Goal: Obtain resource: Download file/media

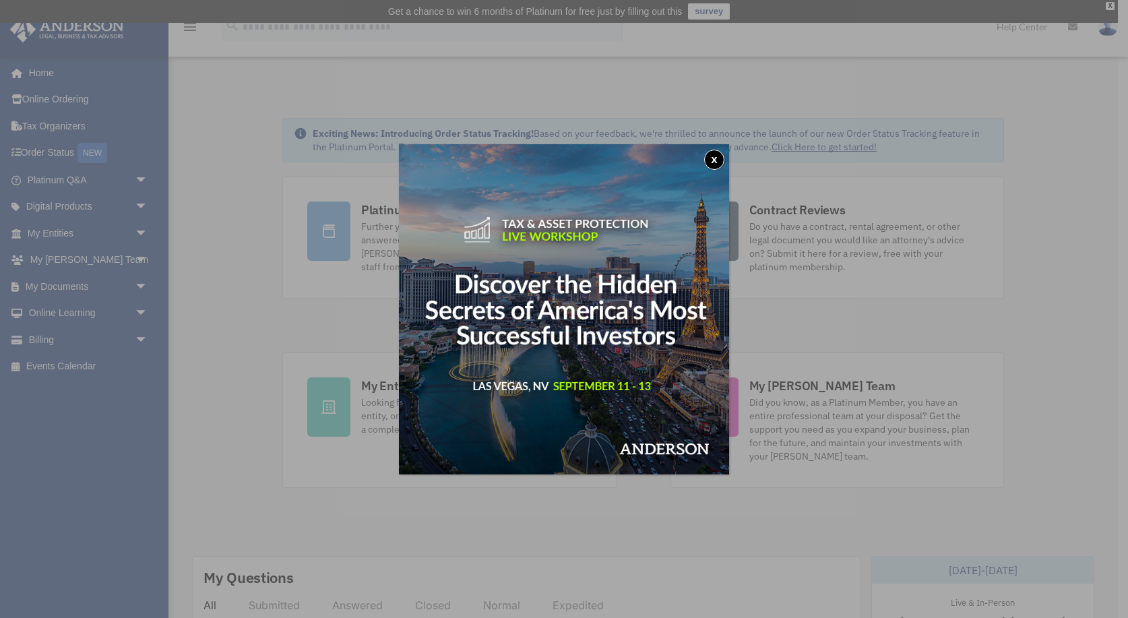
click at [720, 156] on button "x" at bounding box center [714, 160] width 20 height 20
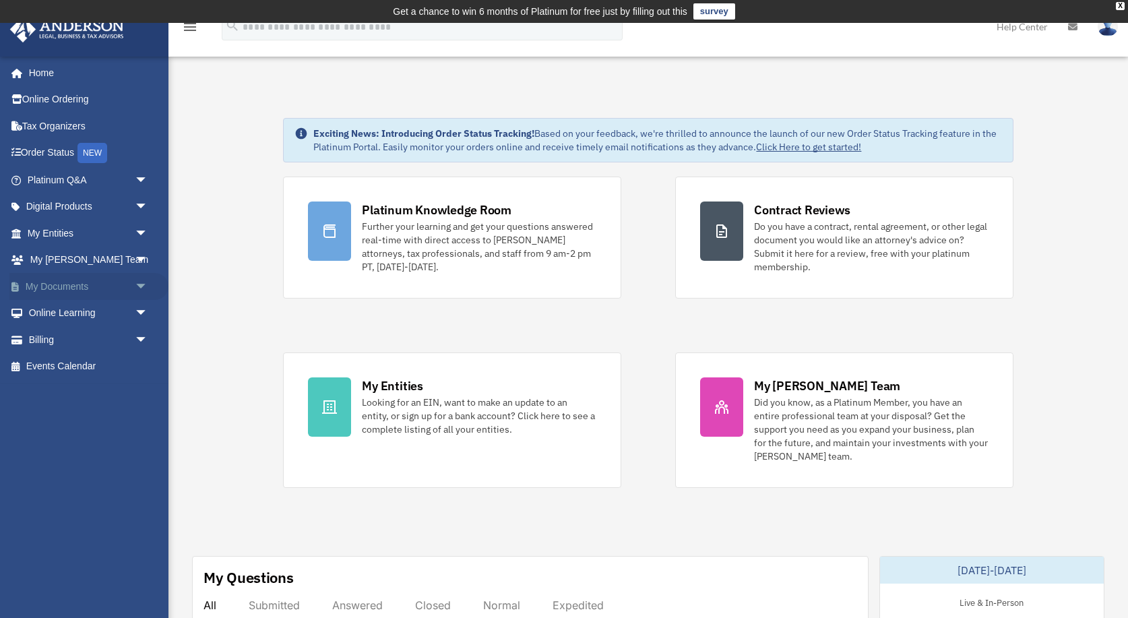
click at [70, 287] on link "My Documents arrow_drop_down" at bounding box center [88, 286] width 159 height 27
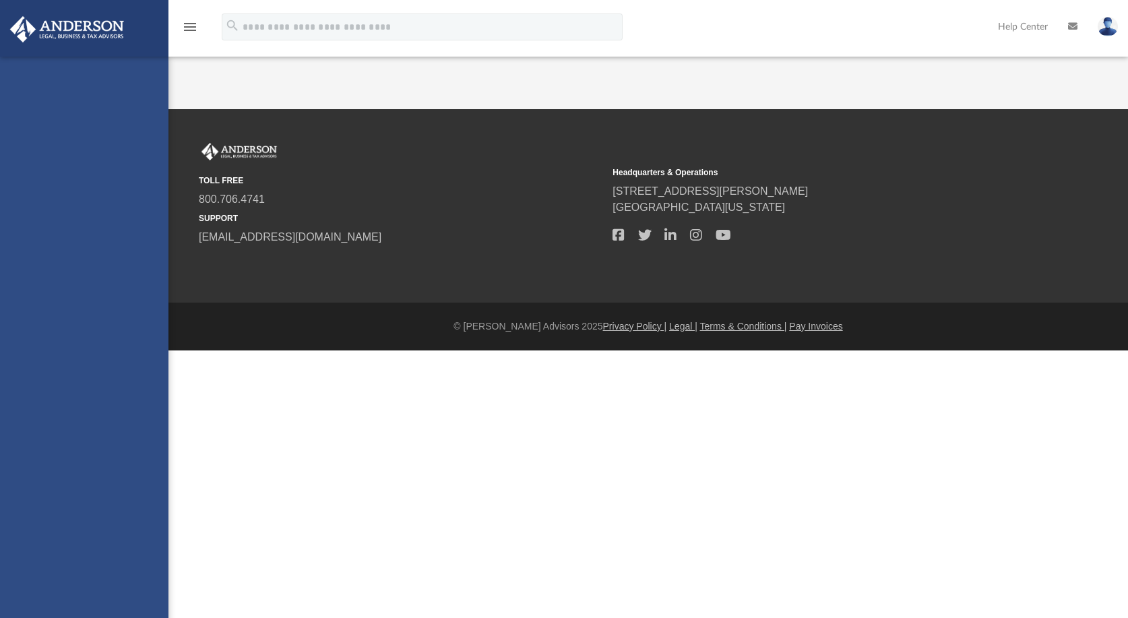
click at [142, 285] on div "[EMAIL_ADDRESS][DOMAIN_NAME] Sign Out [EMAIL_ADDRESS][DOMAIN_NAME] Home Online …" at bounding box center [84, 366] width 168 height 618
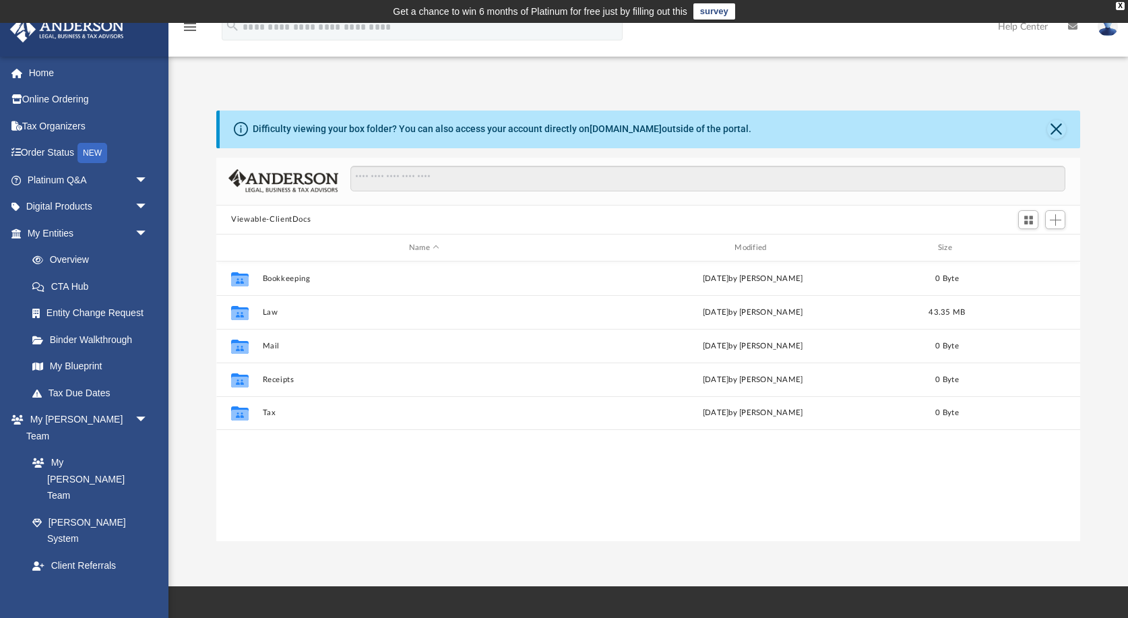
scroll to position [306, 863]
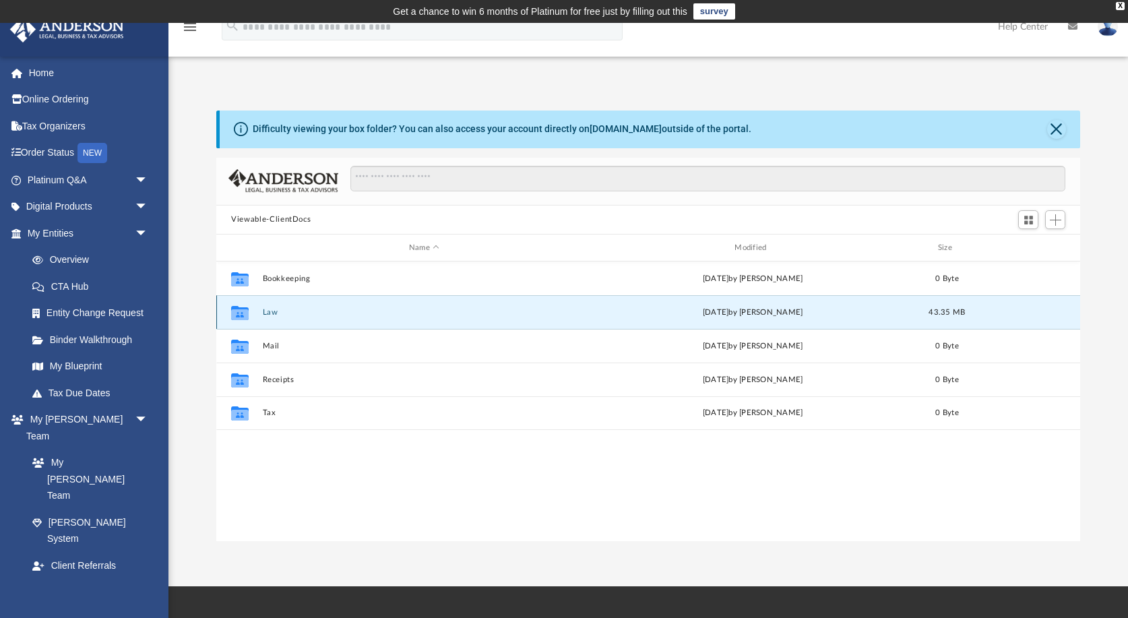
click at [272, 313] on button "Law" at bounding box center [424, 312] width 323 height 9
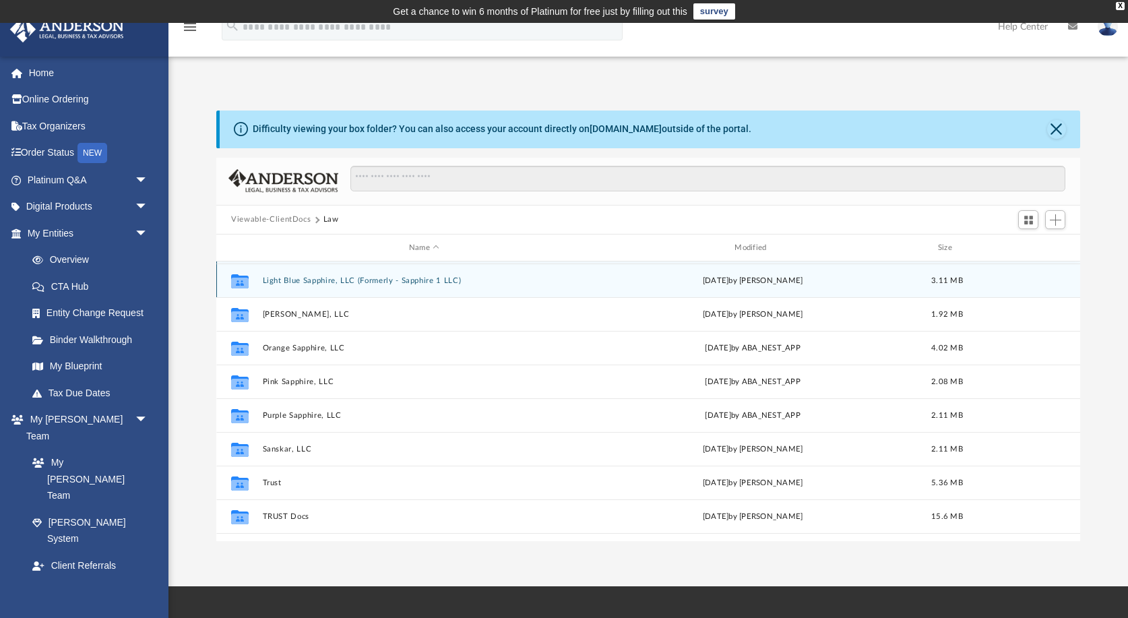
scroll to position [57, 0]
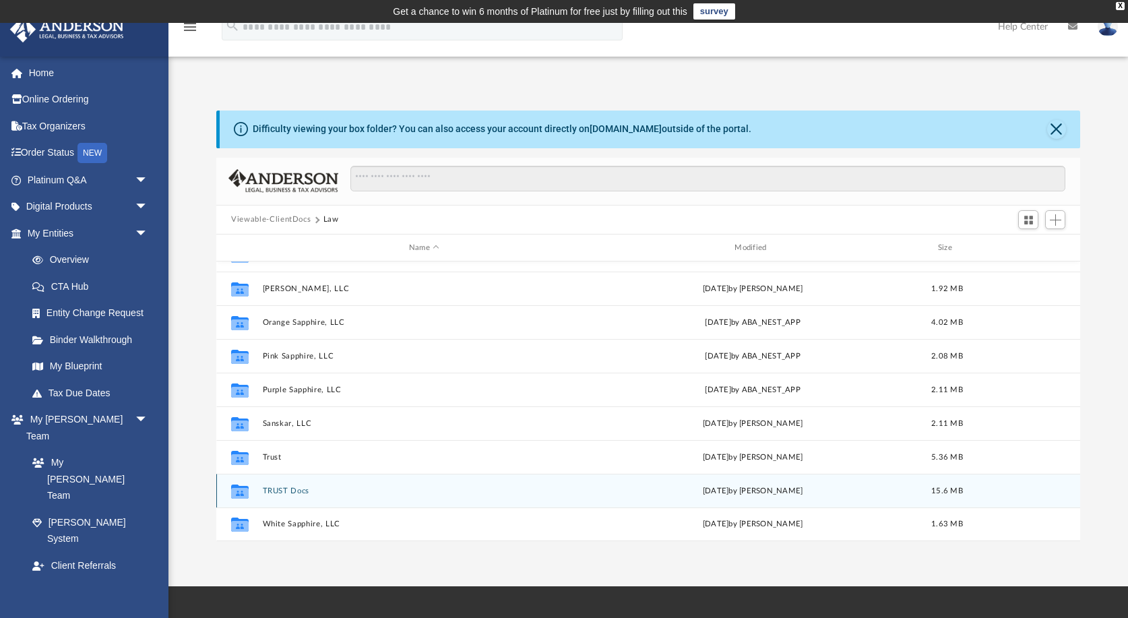
click at [287, 492] on button "TRUST Docs" at bounding box center [424, 491] width 323 height 9
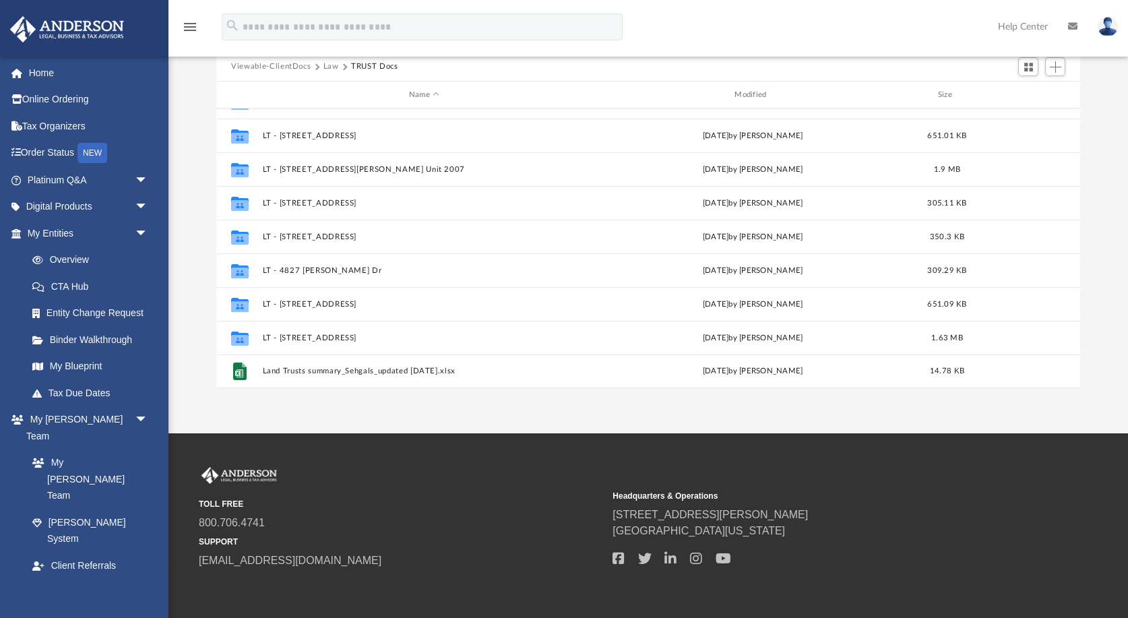
scroll to position [209, 0]
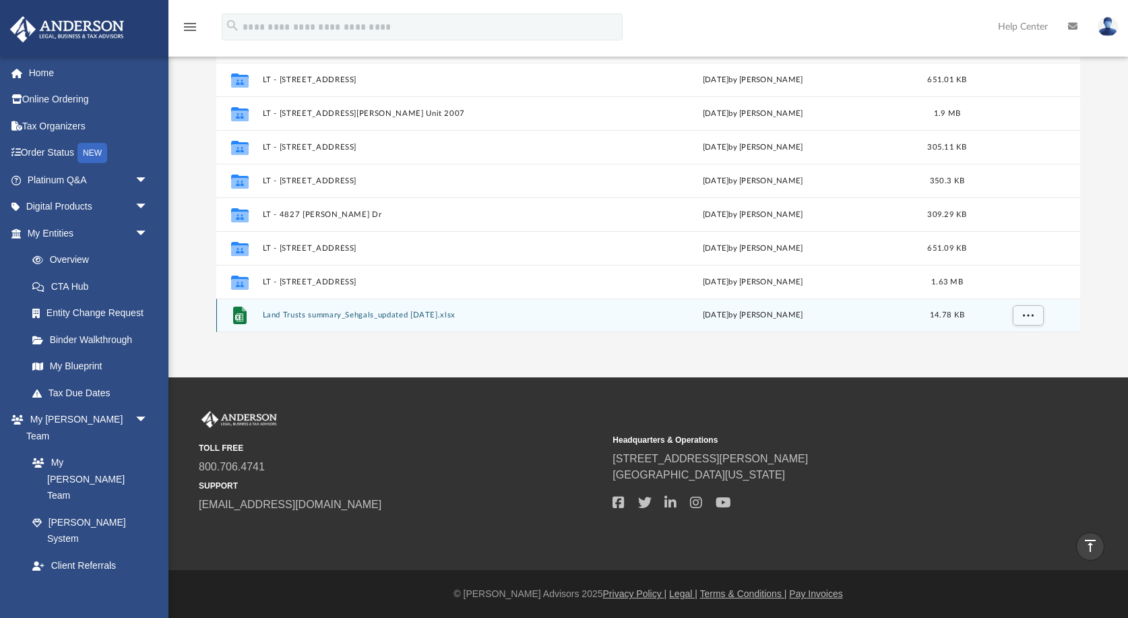
click at [367, 317] on button "Land Trusts summary_Sehgals_updated [DATE].xlsx" at bounding box center [424, 315] width 323 height 9
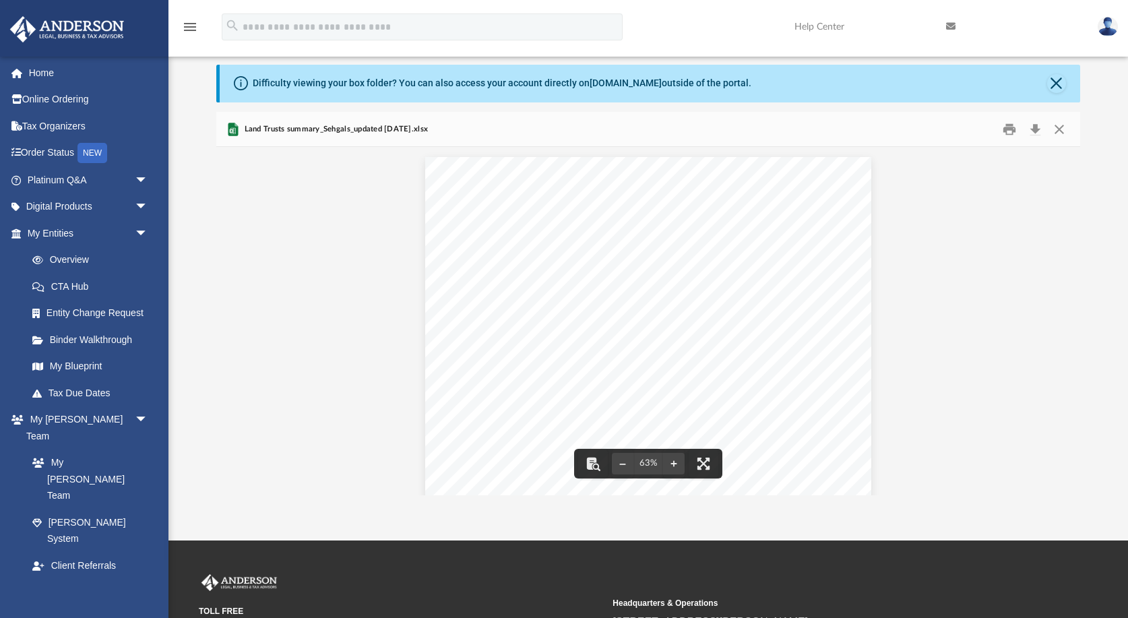
scroll to position [0, 0]
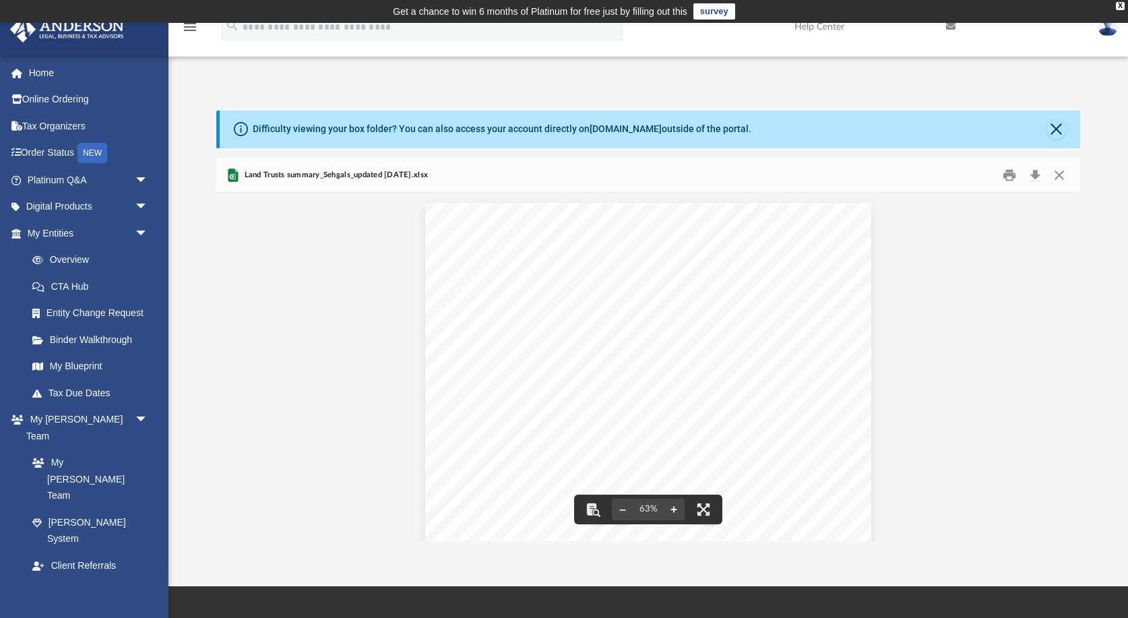
click at [675, 508] on button "File preview" at bounding box center [674, 510] width 22 height 30
click at [677, 510] on button "File preview" at bounding box center [674, 510] width 22 height 30
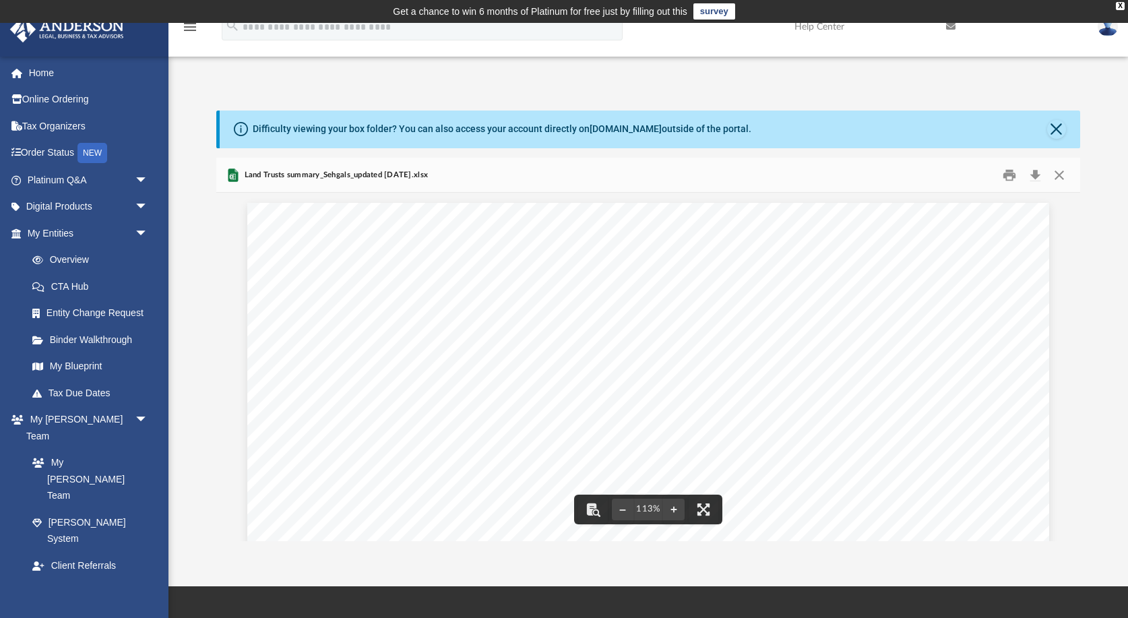
drag, startPoint x: 282, startPoint y: 425, endPoint x: 423, endPoint y: 424, distance: 140.2
click at [344, 424] on span "[STREET_ADDRESS]" at bounding box center [312, 424] width 61 height 6
drag, startPoint x: 442, startPoint y: 426, endPoint x: 429, endPoint y: 427, distance: 13.5
click at [344, 426] on span "[STREET_ADDRESS]" at bounding box center [312, 424] width 61 height 6
drag, startPoint x: 379, startPoint y: 431, endPoint x: 372, endPoint y: 435, distance: 8.4
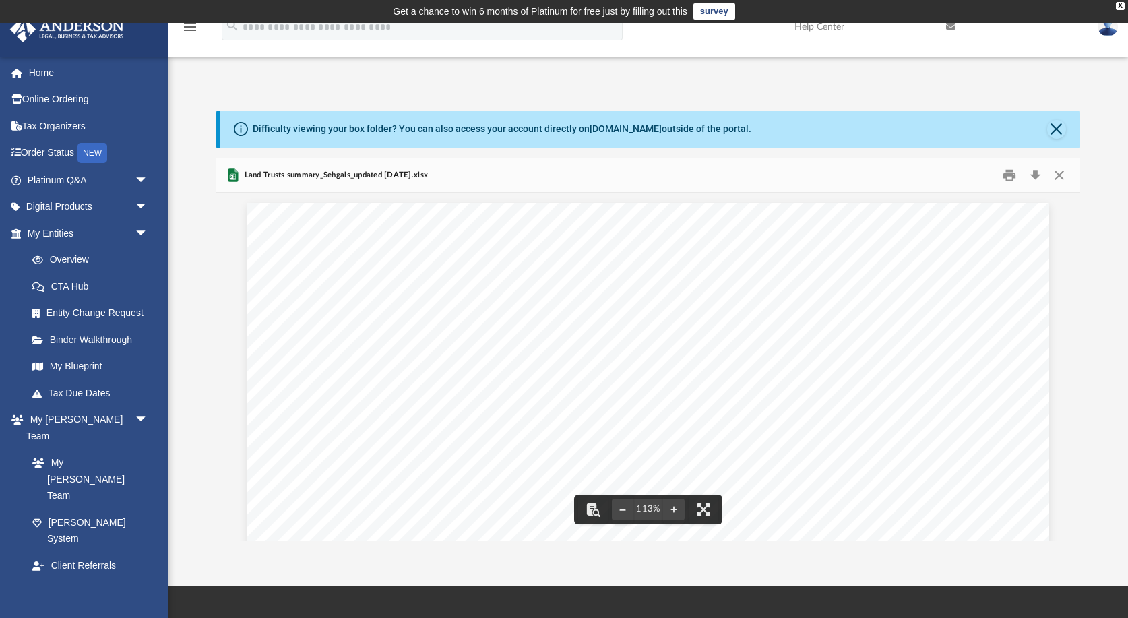
click at [379, 431] on div "Sheet1 Full Address of Property County Current Owner(s) of the property List an…" at bounding box center [647, 512] width 801 height 619
drag, startPoint x: 289, startPoint y: 405, endPoint x: 387, endPoint y: 406, distance: 97.7
click at [366, 402] on span "[STREET_ADDRESS][PERSON_NAME]" at bounding box center [338, 404] width 112 height 6
drag, startPoint x: 402, startPoint y: 405, endPoint x: 422, endPoint y: 404, distance: 20.2
click at [394, 405] on span "[STREET_ADDRESS][PERSON_NAME]" at bounding box center [338, 404] width 112 height 6
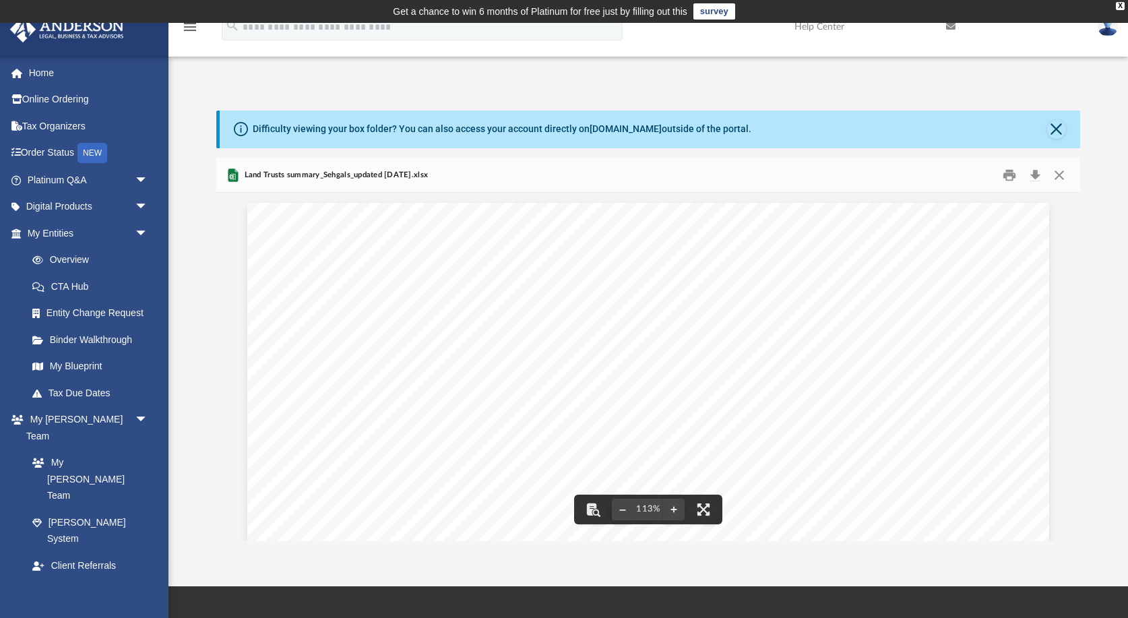
drag, startPoint x: 289, startPoint y: 414, endPoint x: 368, endPoint y: 416, distance: 78.9
click at [343, 412] on span "[STREET_ADDRESS]" at bounding box center [312, 413] width 61 height 6
click at [385, 411] on div "Sheet1 Full Address of Property County Current Owner(s) of the property List an…" at bounding box center [647, 512] width 801 height 619
click at [386, 414] on div "Sheet1 Full Address of Property County Current Owner(s) of the property List an…" at bounding box center [647, 512] width 801 height 619
click at [344, 426] on span "[STREET_ADDRESS]" at bounding box center [312, 424] width 61 height 6
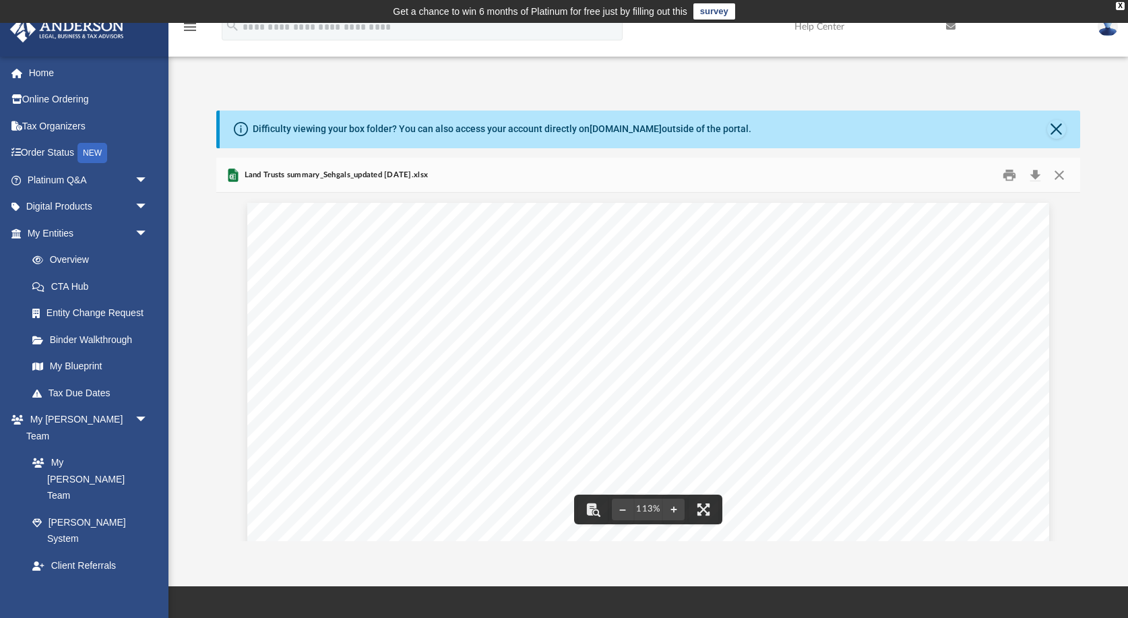
drag, startPoint x: 324, startPoint y: 425, endPoint x: 441, endPoint y: 425, distance: 116.6
click at [344, 421] on span "[STREET_ADDRESS]" at bounding box center [312, 424] width 61 height 6
click at [514, 435] on div "Sheet1 Full Address of Property County Current Owner(s) of the property List an…" at bounding box center [647, 512] width 801 height 619
click at [387, 436] on div "Sheet1 Full Address of Property County Current Owner(s) of the property List an…" at bounding box center [647, 512] width 801 height 619
click at [377, 432] on div "Sheet1 Full Address of Property County Current Owner(s) of the property List an…" at bounding box center [647, 512] width 801 height 619
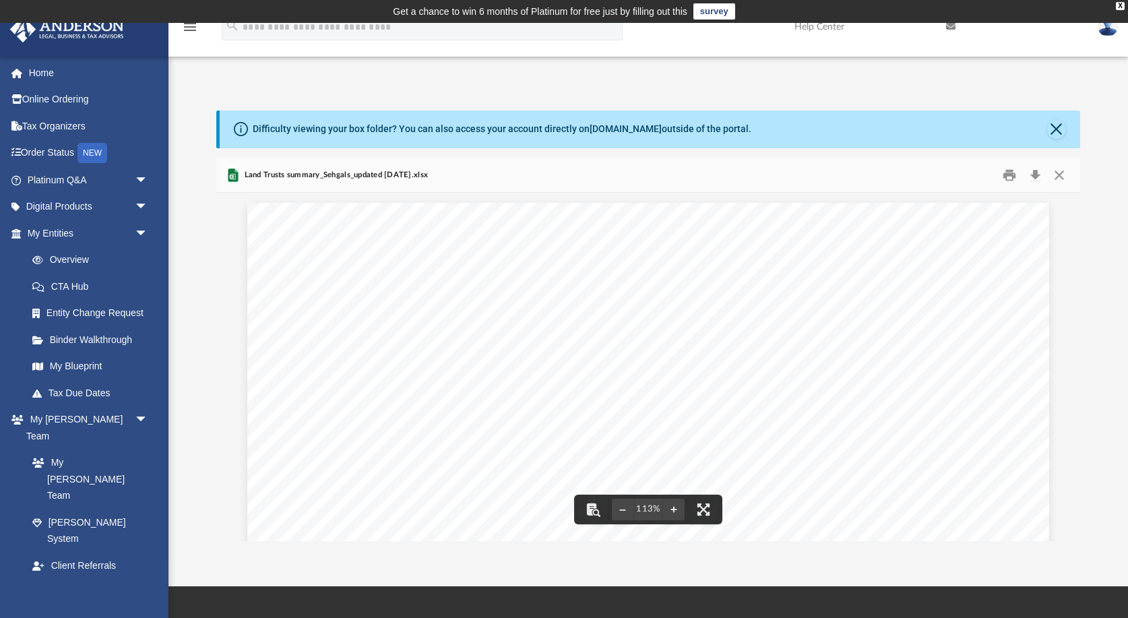
click at [317, 440] on div "Sheet1 Full Address of Property County Current Owner(s) of the property List an…" at bounding box center [647, 512] width 801 height 619
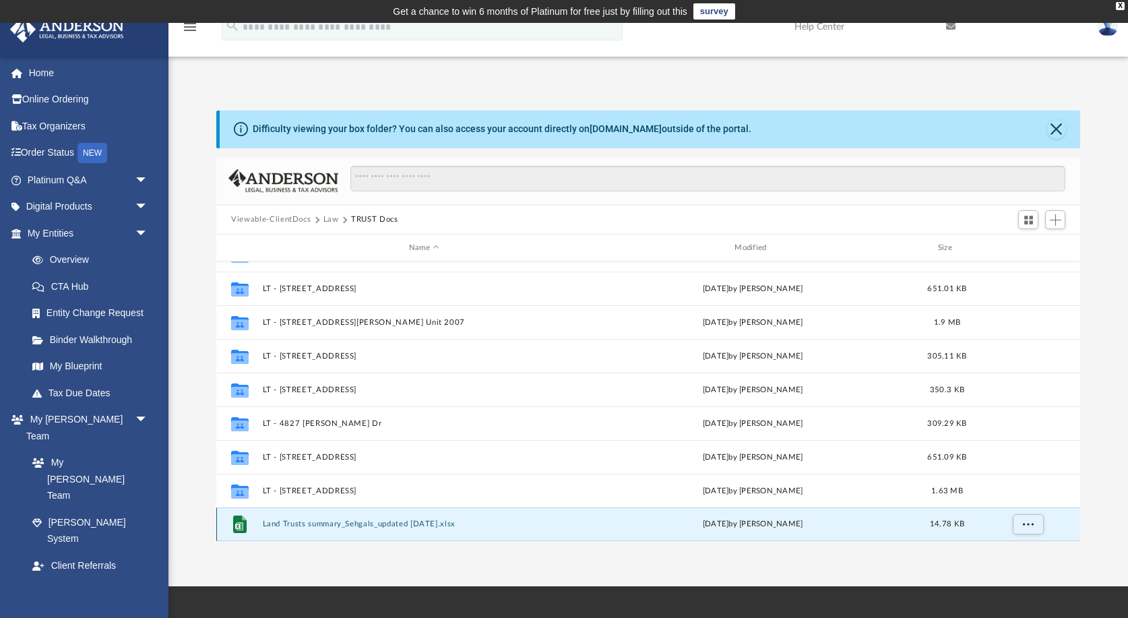
click at [397, 524] on button "Land Trusts summary_Sehgals_updated [DATE].xlsx" at bounding box center [424, 524] width 323 height 9
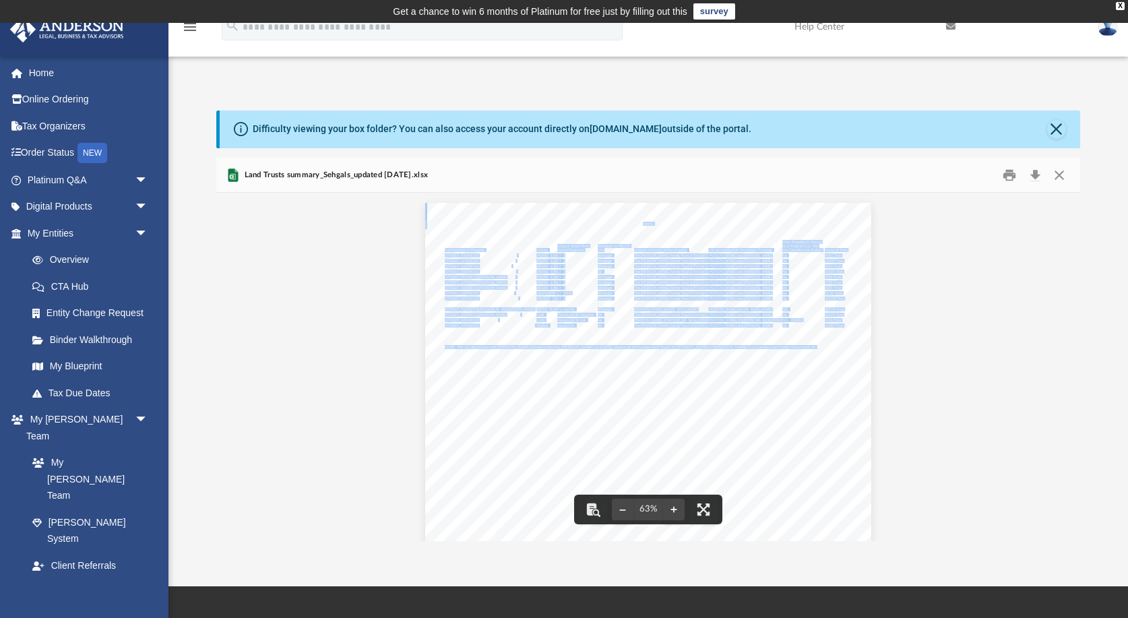
click at [683, 382] on div "Sheet1 Full Address of Property County Current Owner(s) of the property List an…" at bounding box center [647, 375] width 445 height 344
click at [675, 511] on button "File preview" at bounding box center [674, 510] width 22 height 30
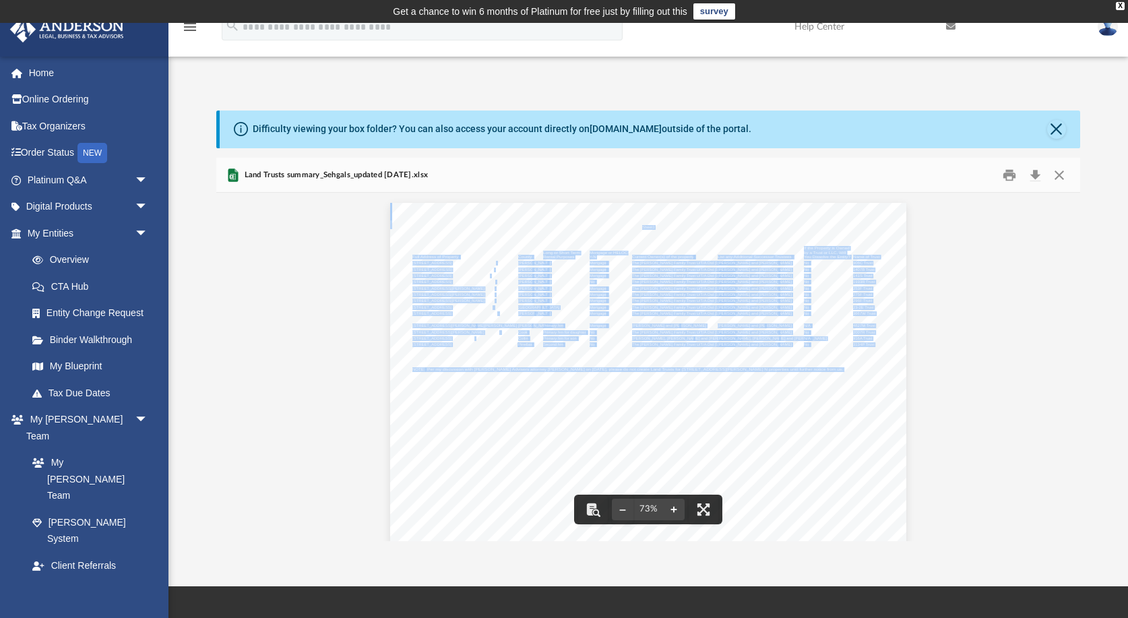
click at [675, 511] on button "File preview" at bounding box center [674, 510] width 22 height 30
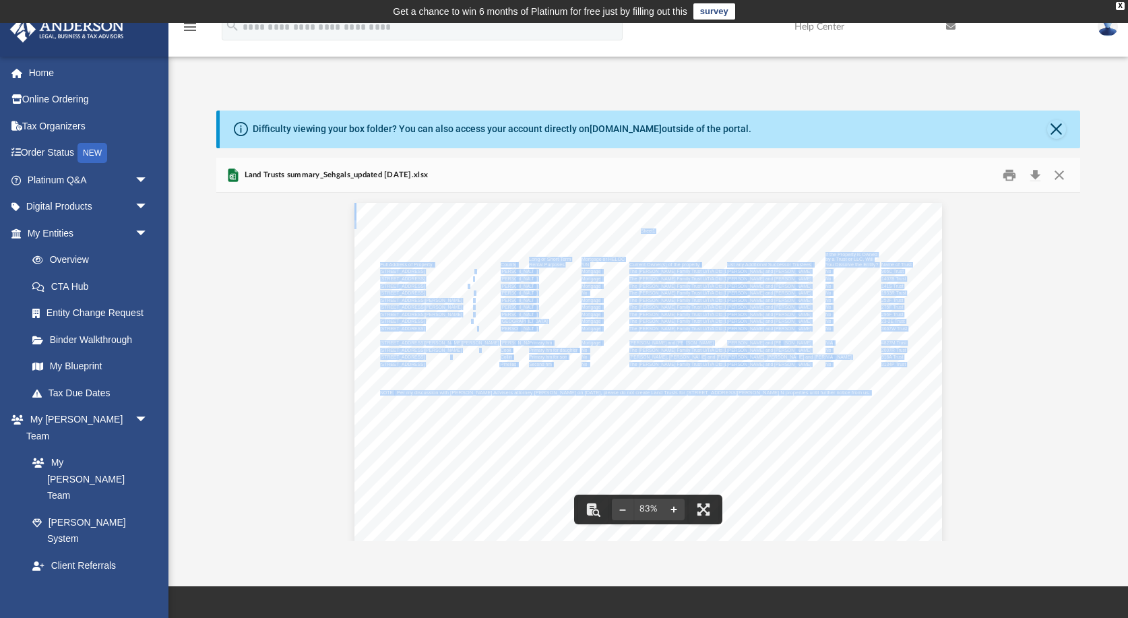
click at [675, 511] on button "File preview" at bounding box center [674, 510] width 22 height 30
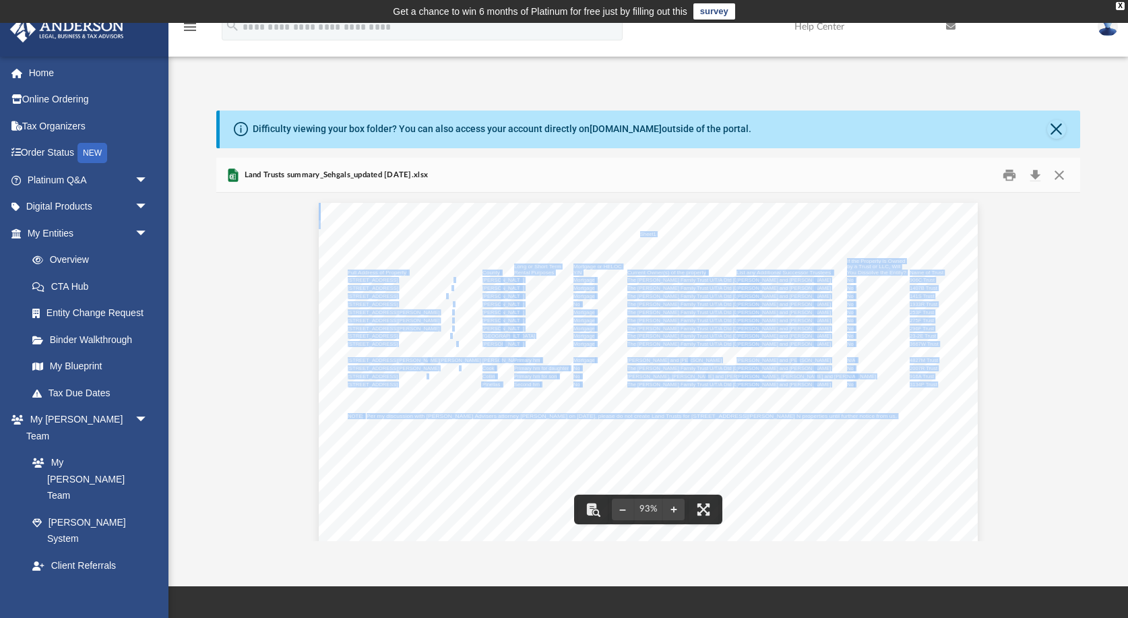
click at [642, 340] on div "Sheet1 Full Address of Property County Current Owner(s) of the property List an…" at bounding box center [648, 458] width 659 height 510
click at [822, 472] on div "Sheet1 Full Address of Property County Current Owner(s) of the property List an…" at bounding box center [648, 458] width 659 height 510
click at [321, 214] on div "Sheet1 Full Address of Property County Current Owner(s) of the property List an…" at bounding box center [648, 458] width 659 height 510
click at [1063, 174] on button "Close" at bounding box center [1059, 174] width 24 height 21
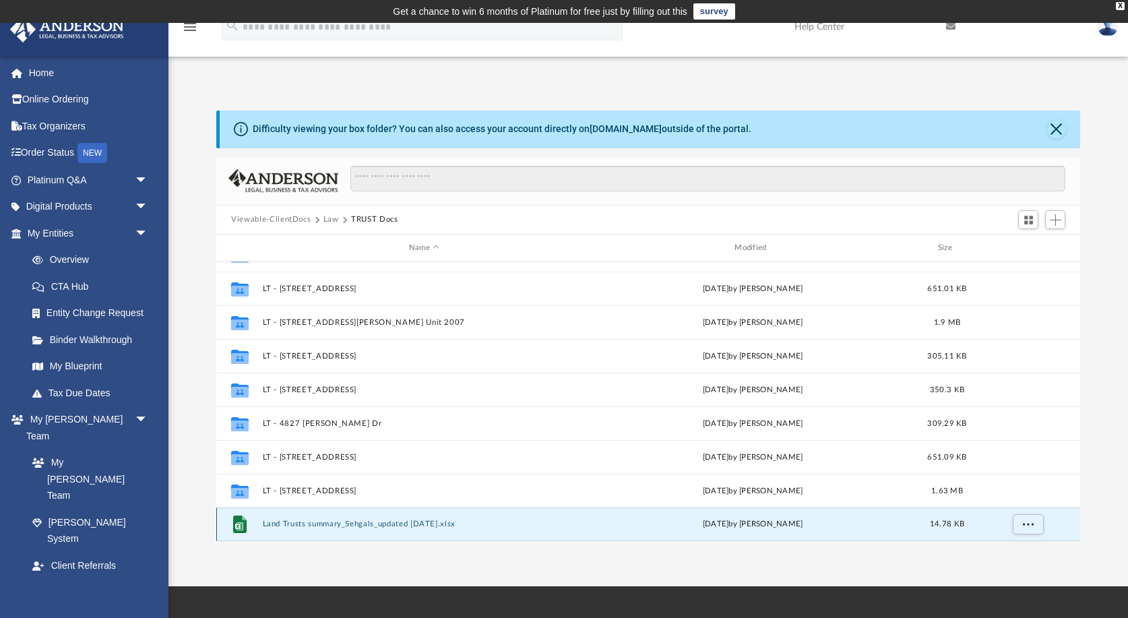
click at [369, 524] on button "Land Trusts summary_Sehgals_updated [DATE].xlsx" at bounding box center [424, 524] width 323 height 9
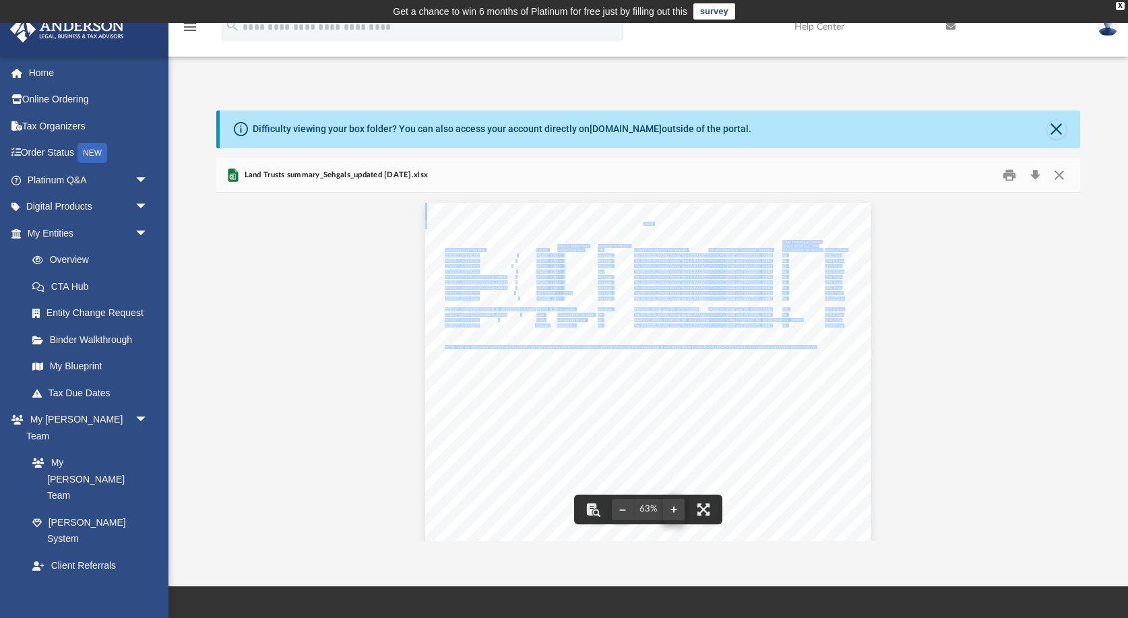
click at [675, 507] on button "File preview" at bounding box center [674, 510] width 22 height 30
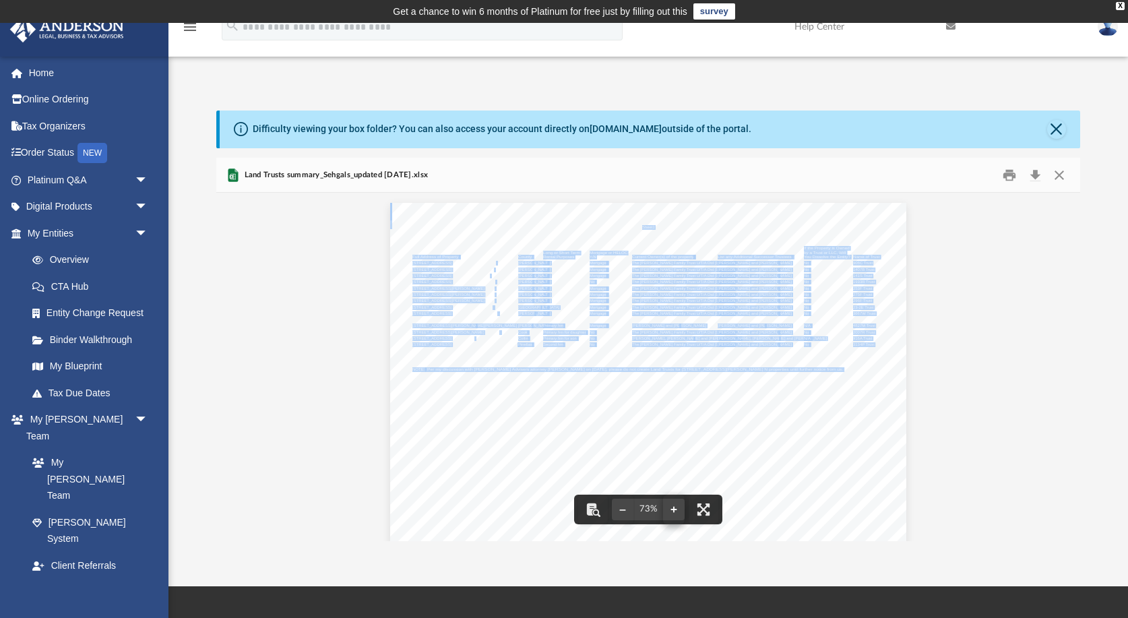
click at [675, 507] on button "File preview" at bounding box center [674, 510] width 22 height 30
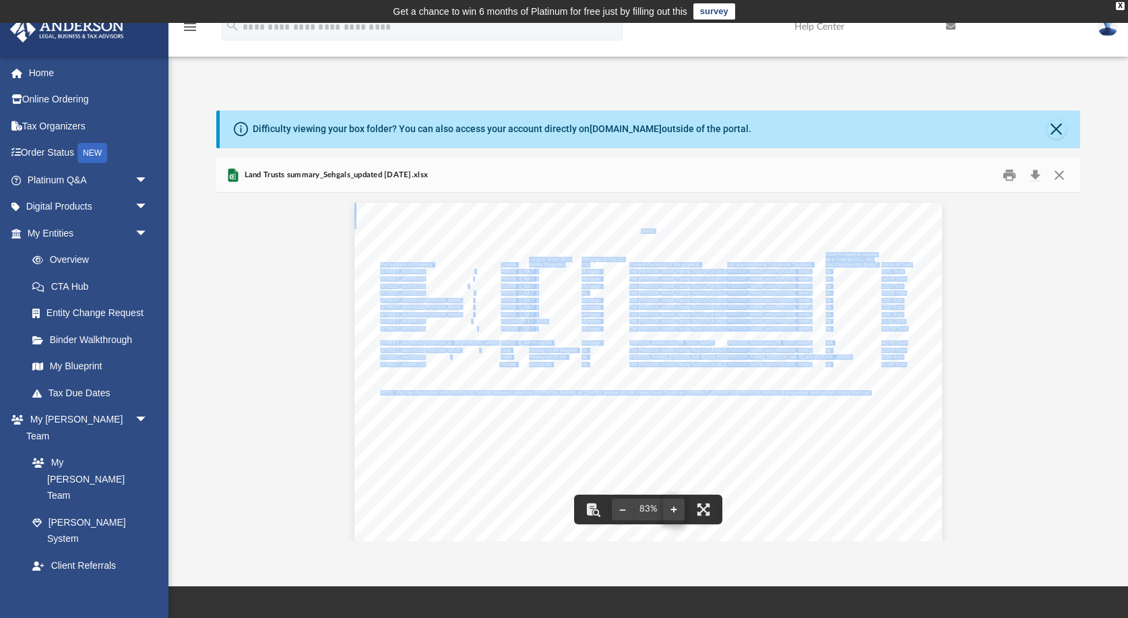
click at [675, 507] on button "File preview" at bounding box center [674, 510] width 22 height 30
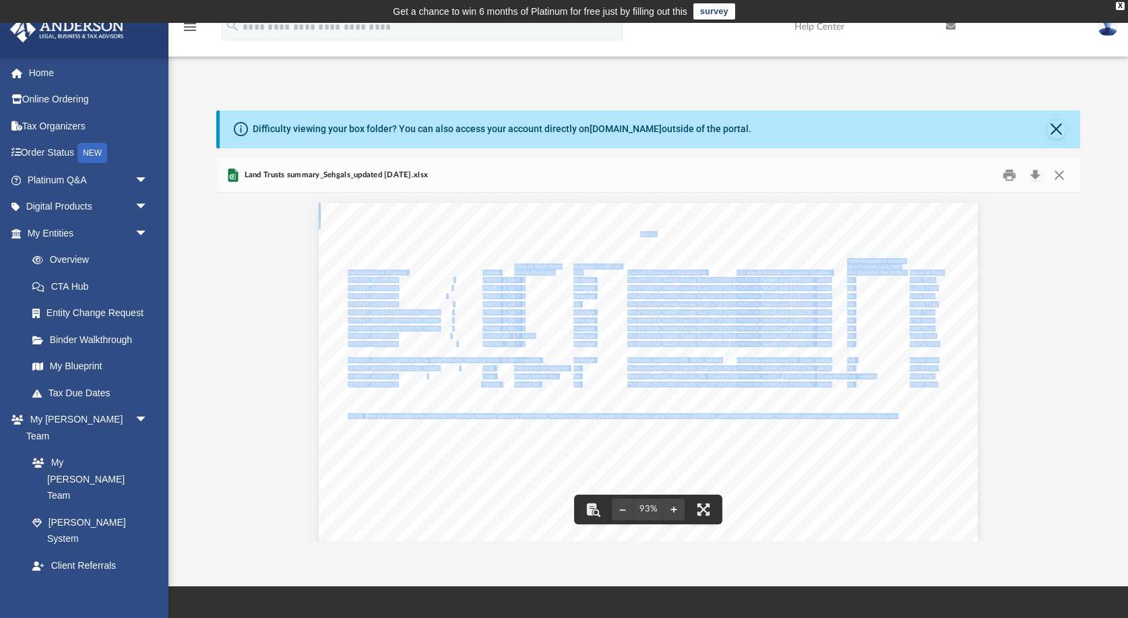
click at [462, 361] on div "Sheet1 Full Address of Property County Current Owner(s) of the property List an…" at bounding box center [648, 458] width 659 height 510
click at [592, 340] on div "Sheet1 Full Address of Property County Current Owner(s) of the property List an…" at bounding box center [648, 458] width 659 height 510
click at [671, 435] on div "Sheet1 Full Address of Property County Current Owner(s) of the property List an…" at bounding box center [648, 458] width 659 height 510
click at [886, 319] on div "Sheet1 Full Address of Property County Current Owner(s) of the property List an…" at bounding box center [648, 458] width 659 height 510
click at [677, 510] on button "File preview" at bounding box center [674, 510] width 22 height 30
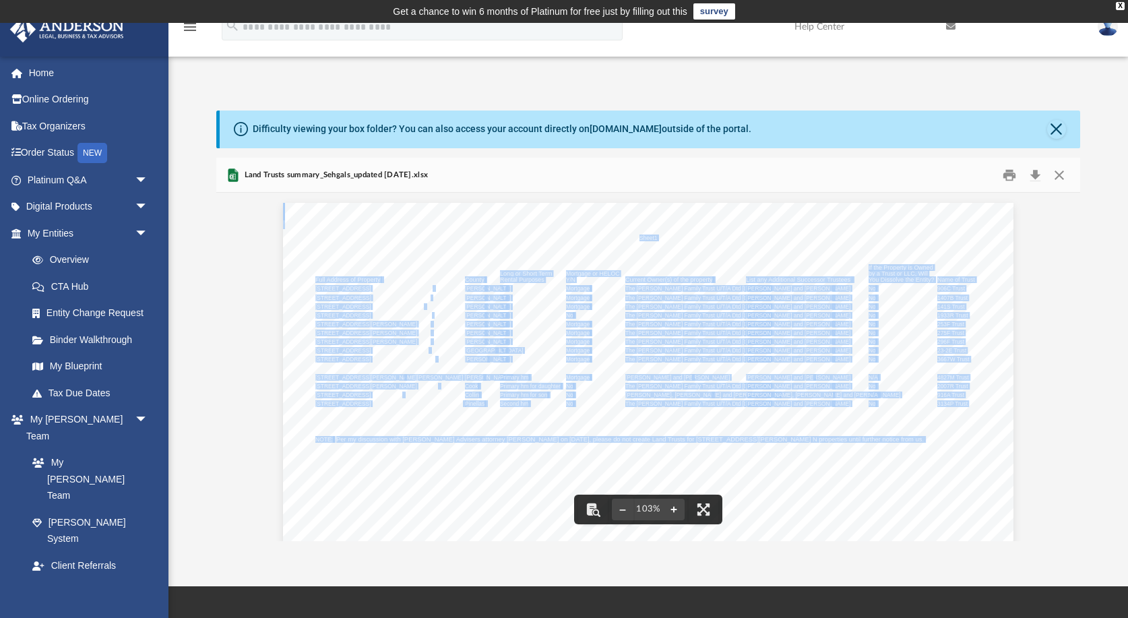
click at [677, 510] on button "File preview" at bounding box center [674, 510] width 22 height 30
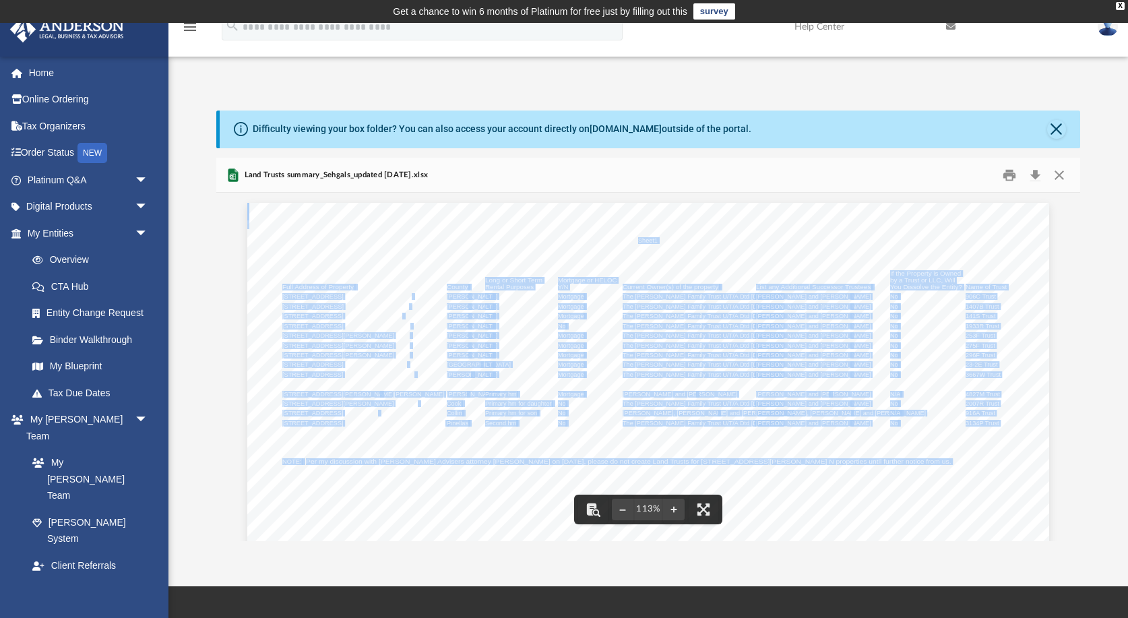
click at [917, 487] on div "Sheet1 Full Address of Property County Current Owner(s) of the property List an…" at bounding box center [647, 512] width 801 height 619
click at [249, 210] on div "Sheet1 Full Address of Property County Current Owner(s) of the property List an…" at bounding box center [647, 512] width 801 height 619
click at [742, 359] on div "Sheet1 Full Address of Property County Current Owner(s) of the property List an…" at bounding box center [647, 512] width 801 height 619
click at [851, 359] on div "Sheet1 Full Address of Property County Current Owner(s) of the property List an…" at bounding box center [647, 512] width 801 height 619
click at [932, 366] on div "Sheet1 Full Address of Property County Current Owner(s) of the property List an…" at bounding box center [647, 512] width 801 height 619
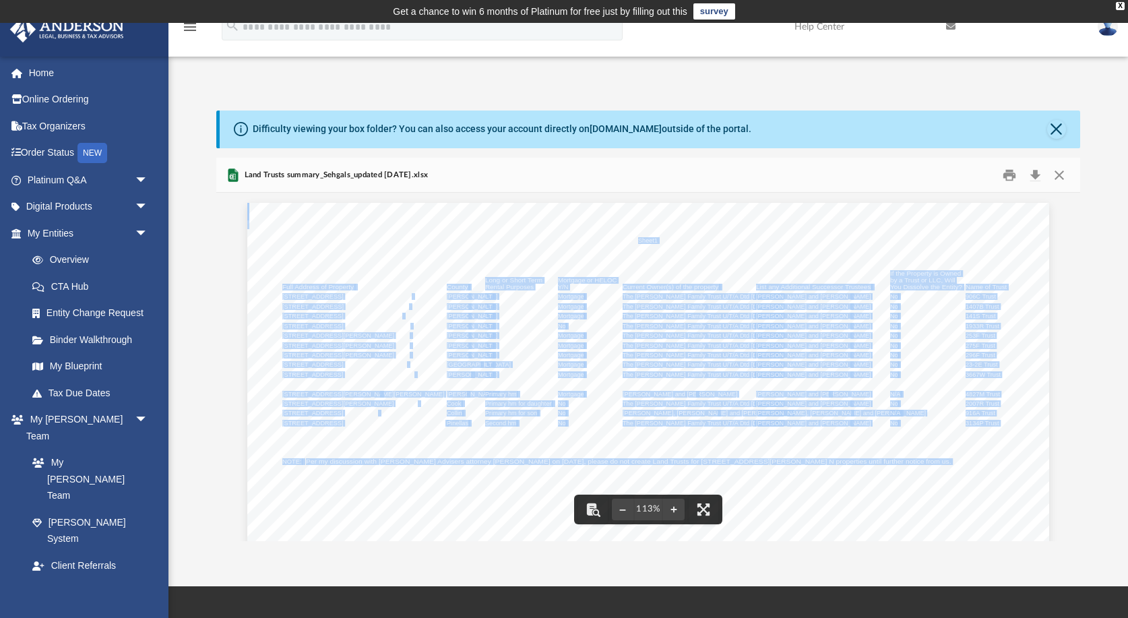
drag, startPoint x: 917, startPoint y: 489, endPoint x: 830, endPoint y: 493, distance: 87.0
click at [916, 489] on div "Sheet1 Full Address of Property County Current Owner(s) of the property List an…" at bounding box center [647, 512] width 801 height 619
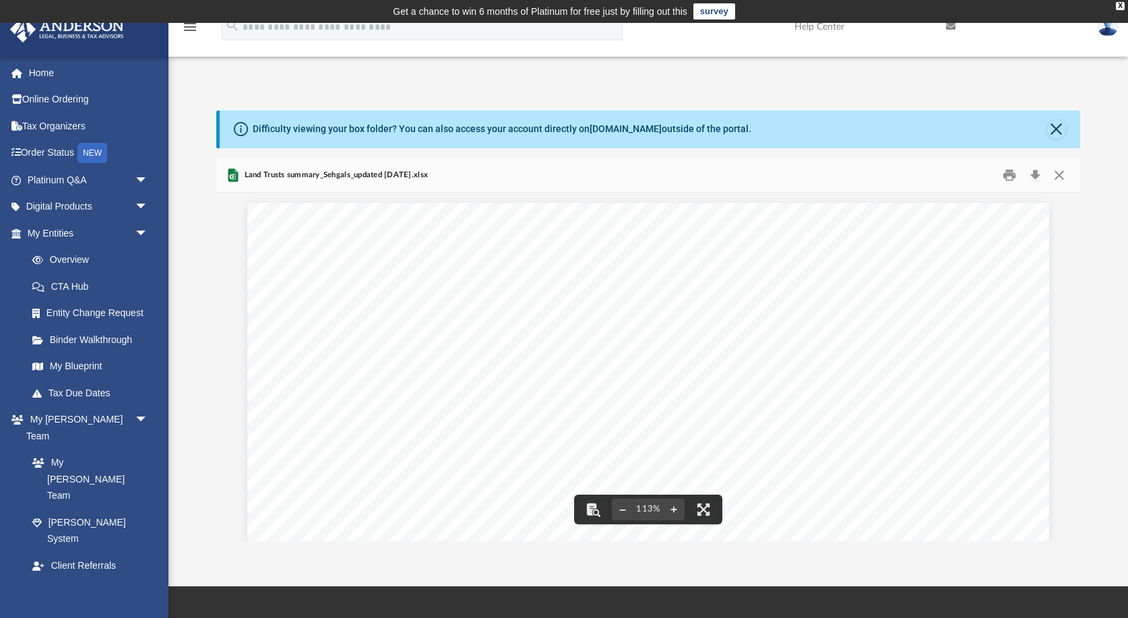
click at [648, 405] on span "The [PERSON_NAME] Family Trust U/T/A Dtd [DATE] 202" at bounding box center [703, 404] width 160 height 6
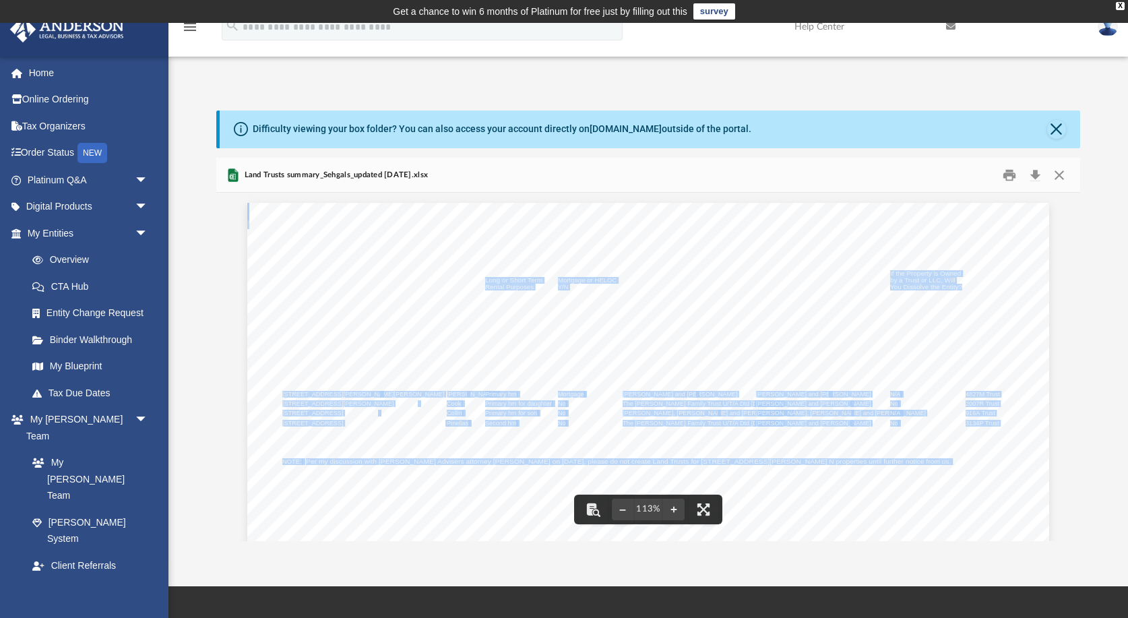
drag, startPoint x: 284, startPoint y: 394, endPoint x: 276, endPoint y: 396, distance: 7.5
click at [278, 396] on div "Sheet1 Full Address of Property County Current Owner(s) of the property List an…" at bounding box center [647, 512] width 801 height 619
click at [264, 397] on div "Sheet1 Full Address of Property County Current Owner(s) of the property List an…" at bounding box center [647, 512] width 801 height 619
click at [505, 348] on div "Sheet1 Full Address of Property County Current Owner(s) of the property List an…" at bounding box center [647, 512] width 801 height 619
click at [445, 487] on div "Sheet1 Full Address of Property County Current Owner(s) of the property List an…" at bounding box center [647, 512] width 801 height 619
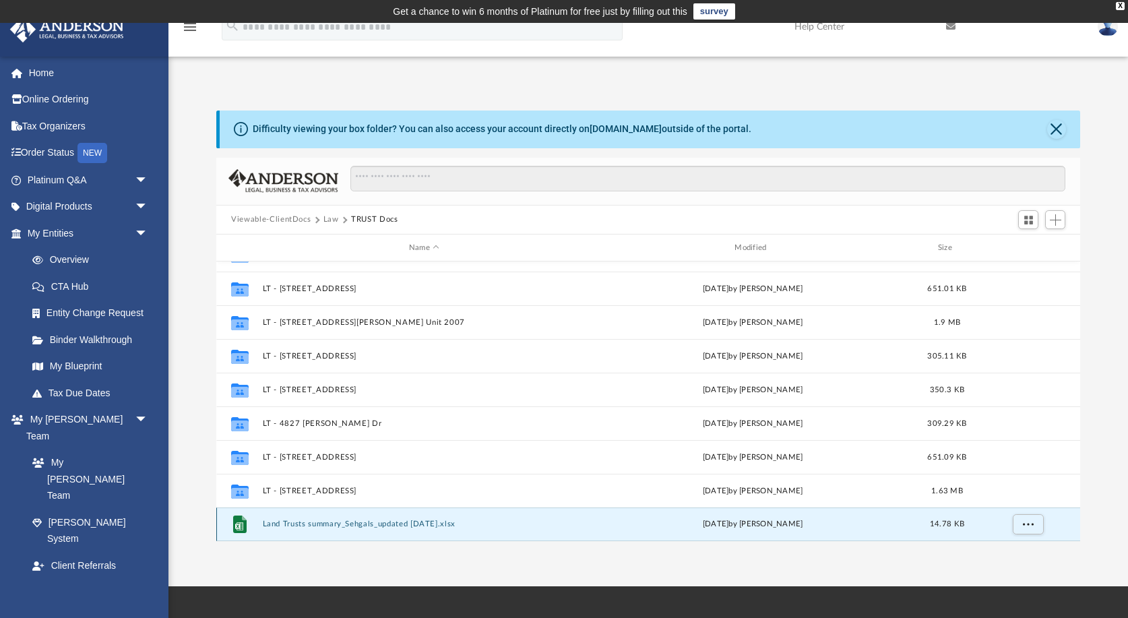
click at [350, 526] on button "Land Trusts summary_Sehgals_updated [DATE].xlsx" at bounding box center [424, 524] width 323 height 9
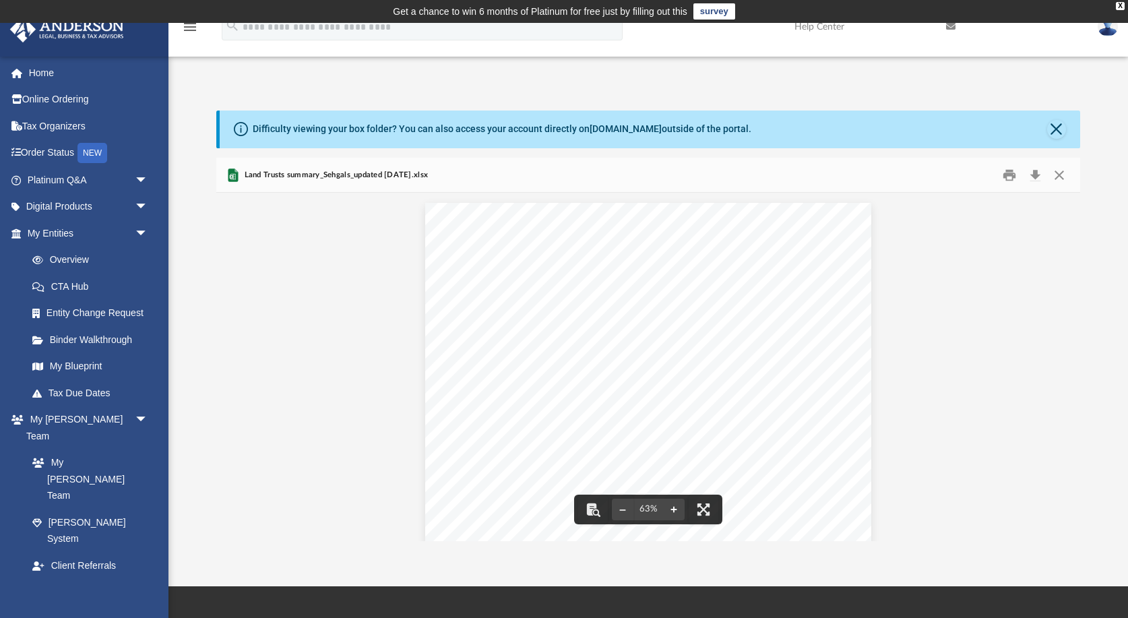
click at [673, 507] on button "File preview" at bounding box center [674, 510] width 22 height 30
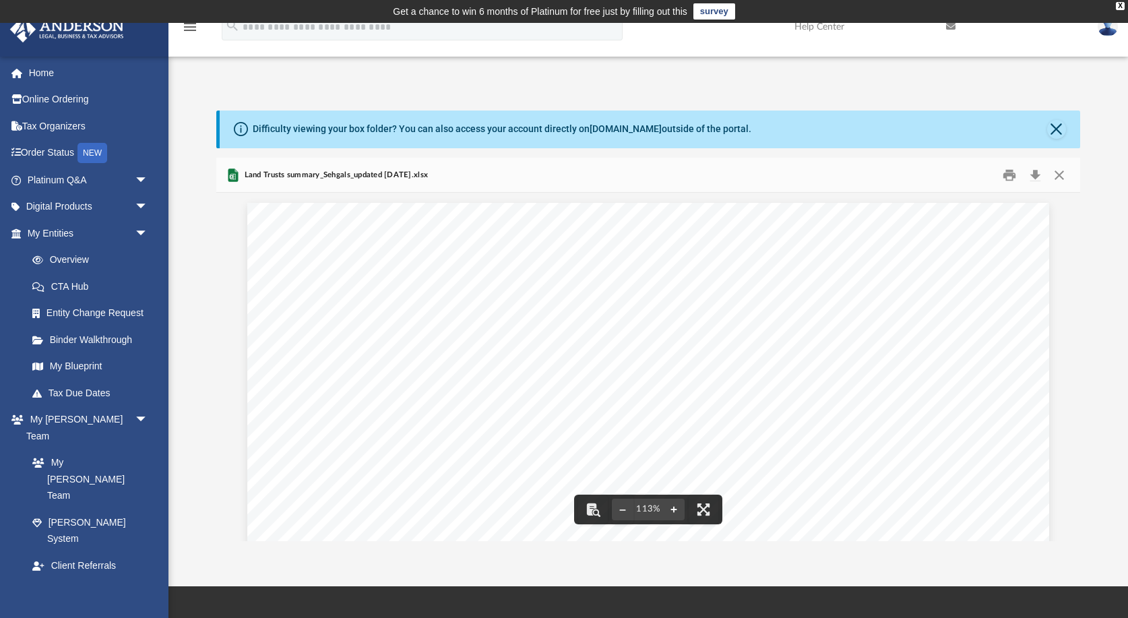
click at [674, 509] on button "File preview" at bounding box center [674, 510] width 22 height 30
click at [674, 510] on button "File preview" at bounding box center [674, 510] width 22 height 30
click at [69, 365] on link "My Blueprint" at bounding box center [94, 366] width 150 height 27
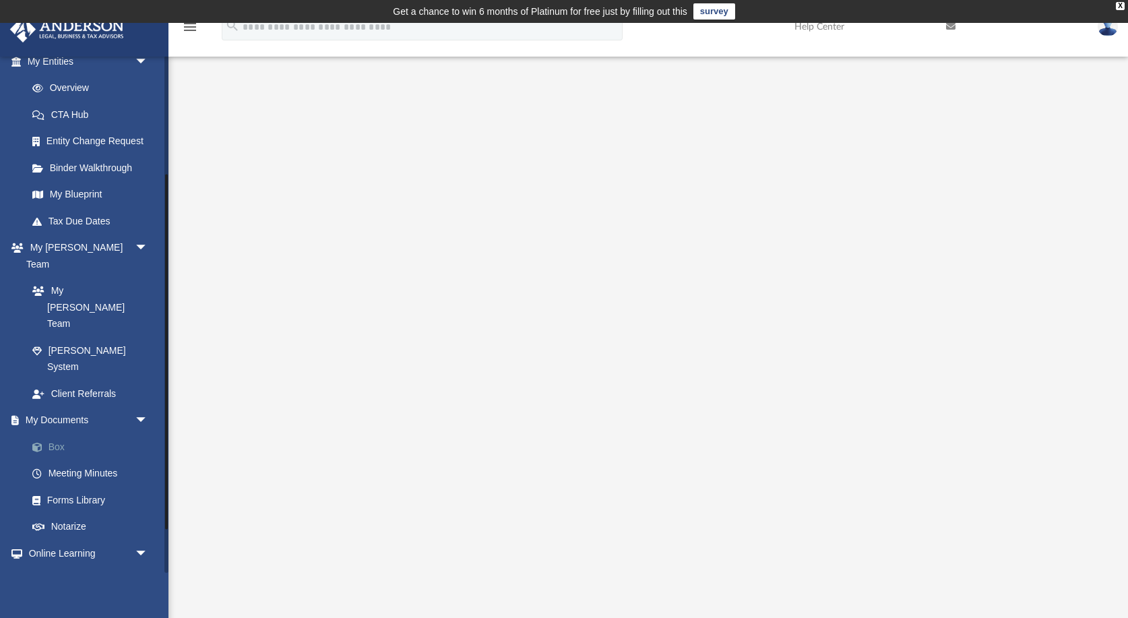
scroll to position [173, 0]
click at [142, 406] on span "arrow_drop_down" at bounding box center [148, 420] width 27 height 28
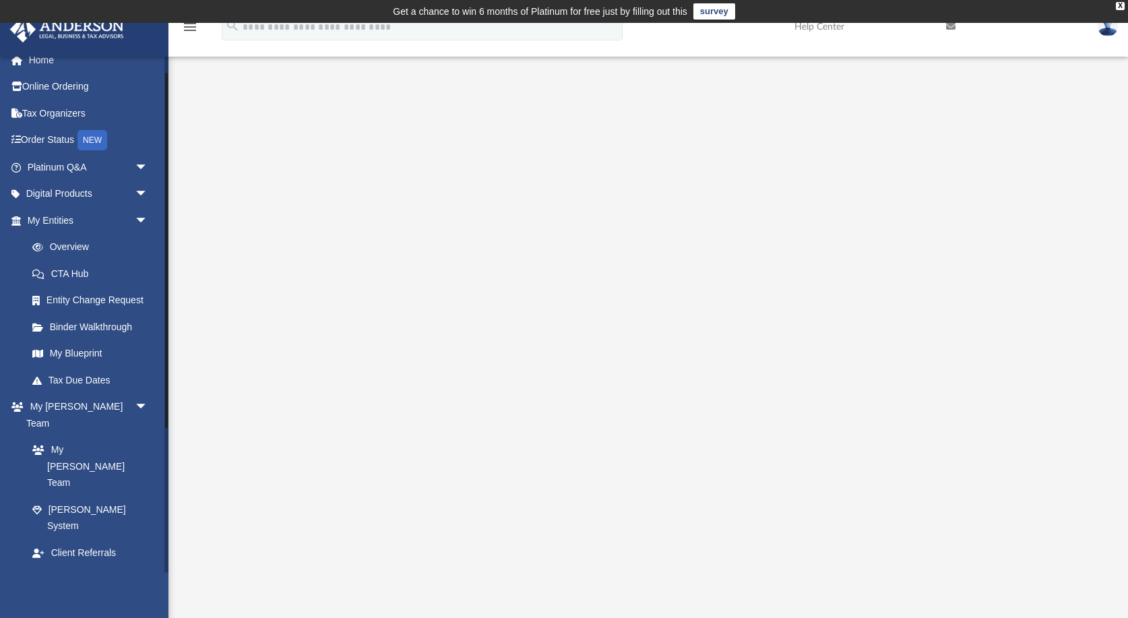
scroll to position [11, 0]
click at [143, 567] on span "arrow_drop_up" at bounding box center [148, 581] width 27 height 28
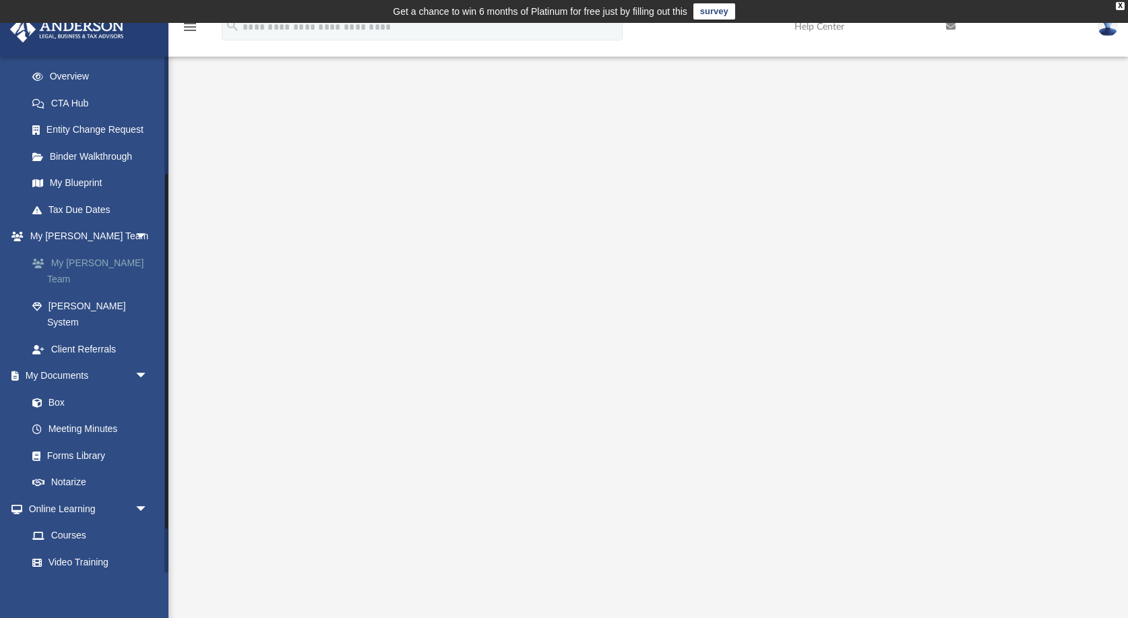
scroll to position [236, 0]
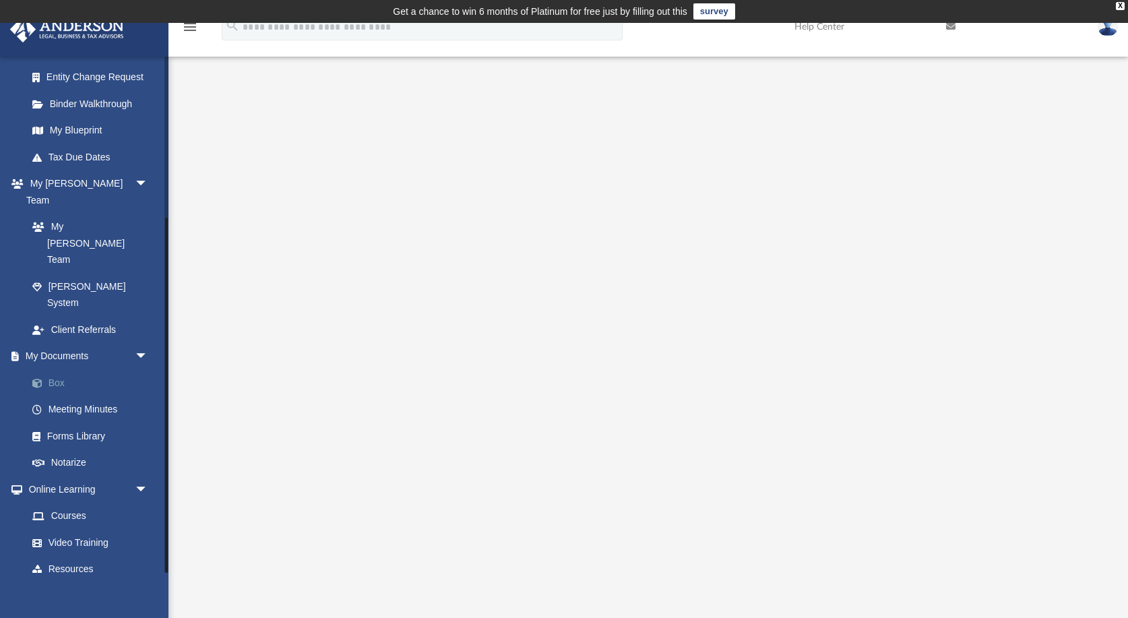
click at [55, 369] on link "Box" at bounding box center [94, 382] width 150 height 27
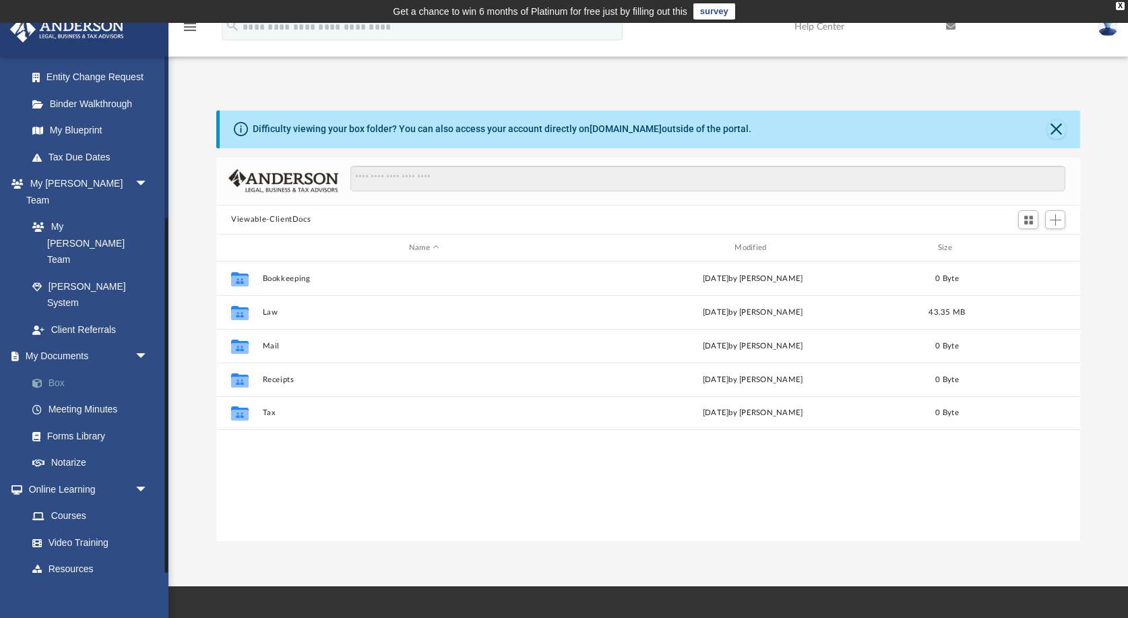
scroll to position [306, 863]
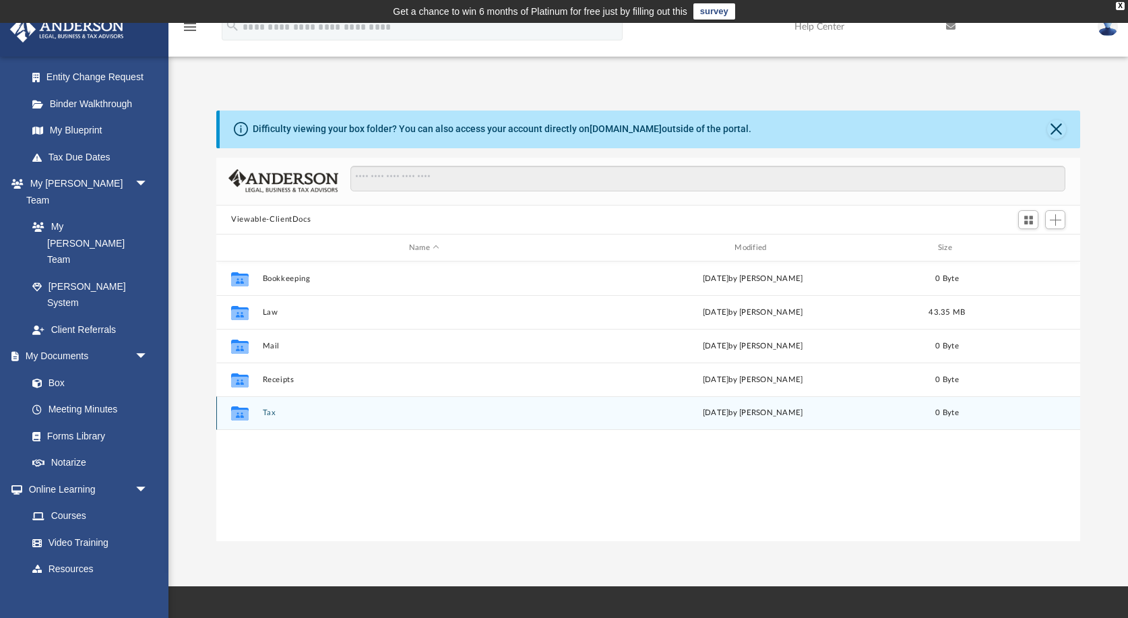
click at [272, 413] on button "Tax" at bounding box center [424, 413] width 323 height 9
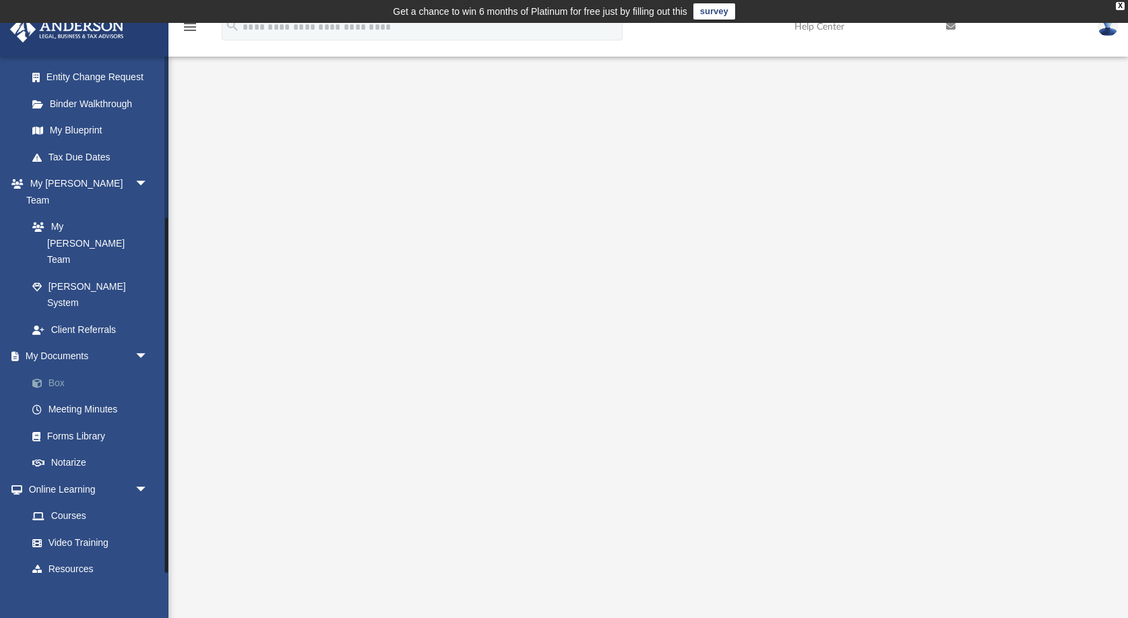
click at [60, 369] on link "Box" at bounding box center [94, 382] width 150 height 27
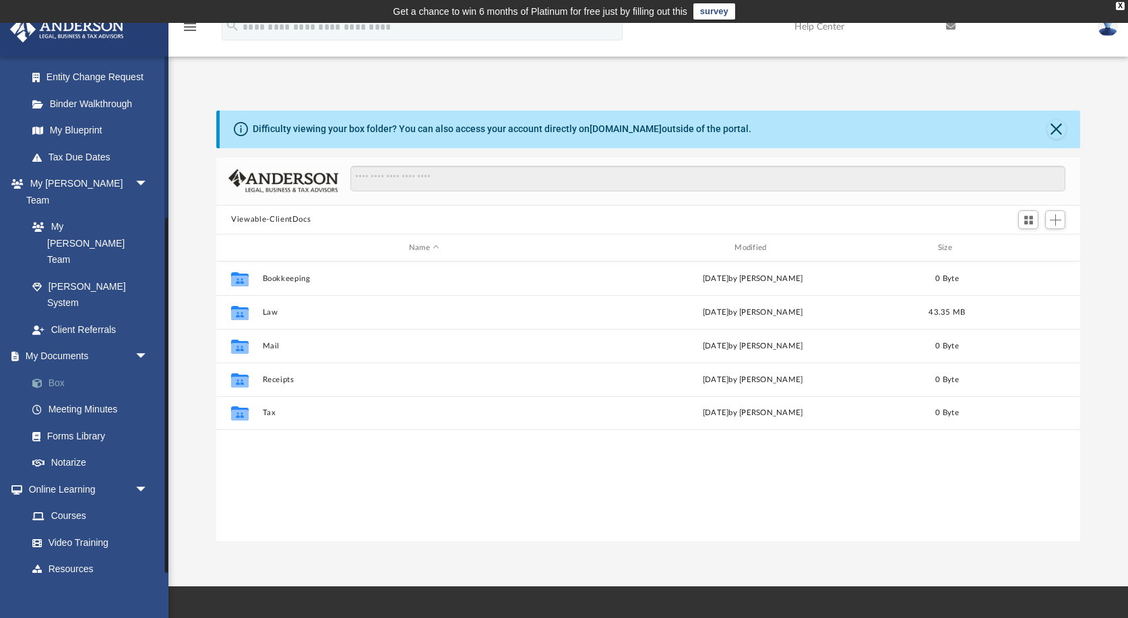
scroll to position [306, 863]
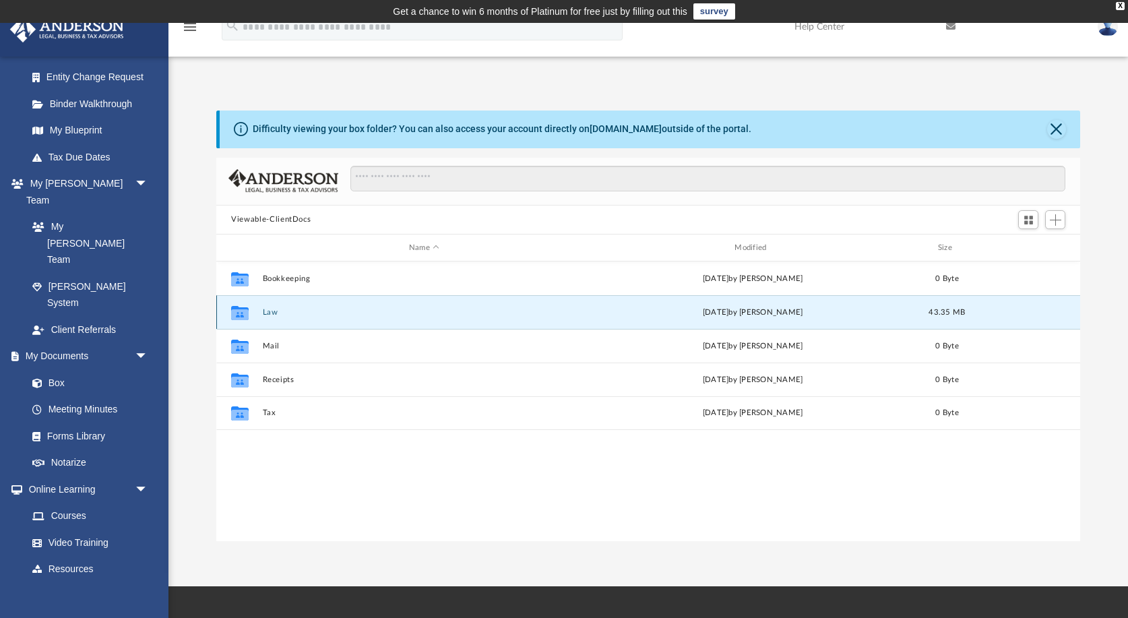
click at [274, 313] on button "Law" at bounding box center [424, 312] width 323 height 9
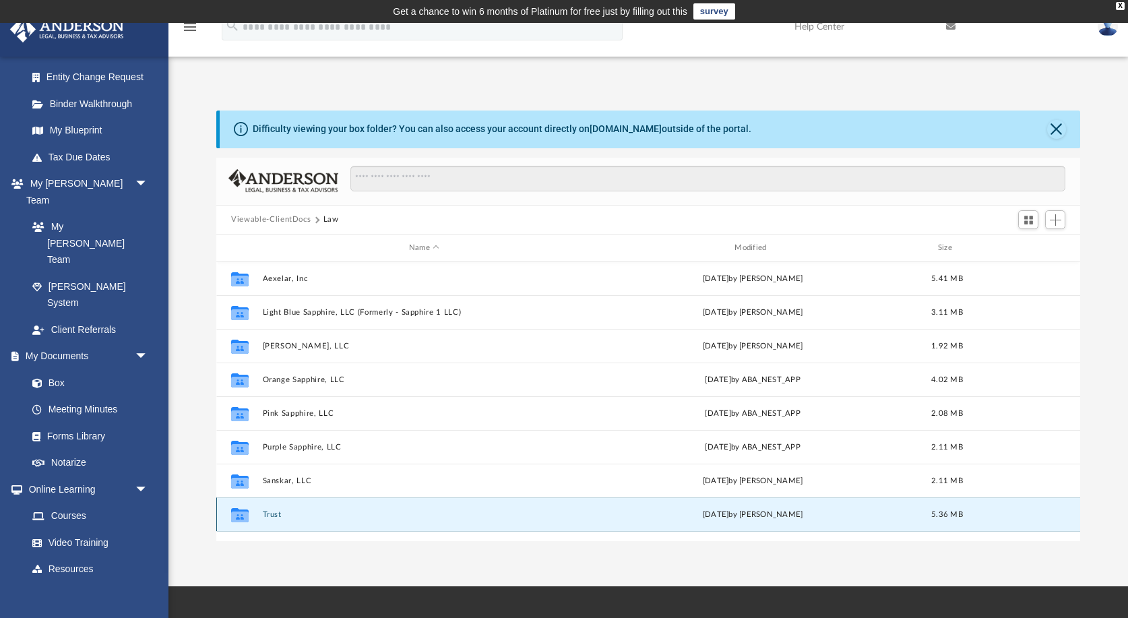
click at [273, 515] on button "Trust" at bounding box center [424, 514] width 323 height 9
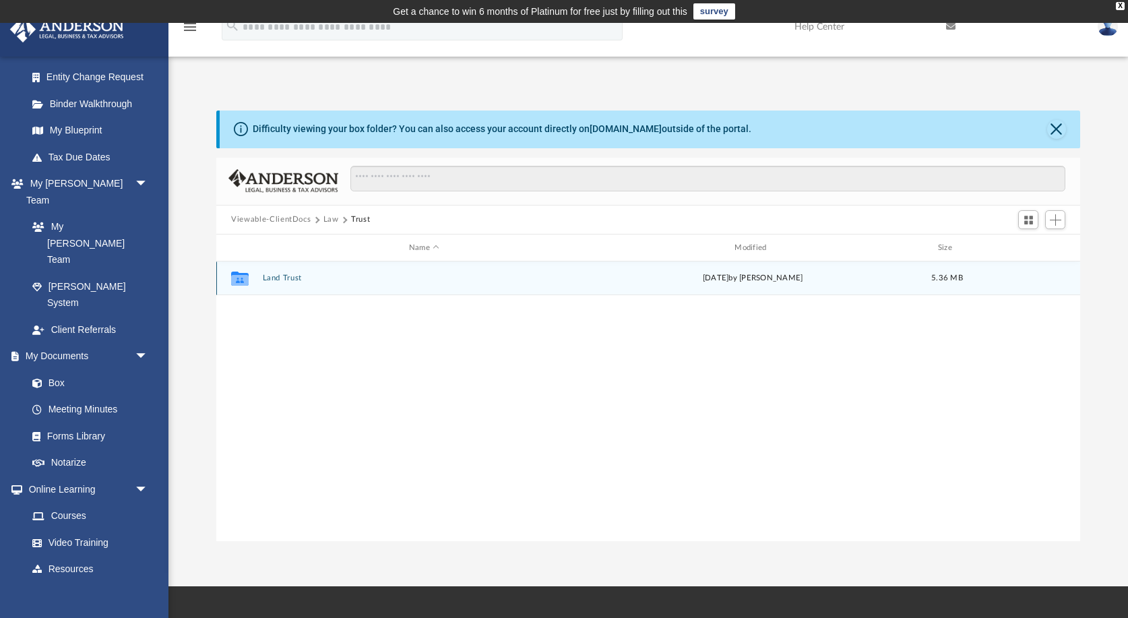
click at [283, 278] on button "Land Trust" at bounding box center [424, 278] width 323 height 9
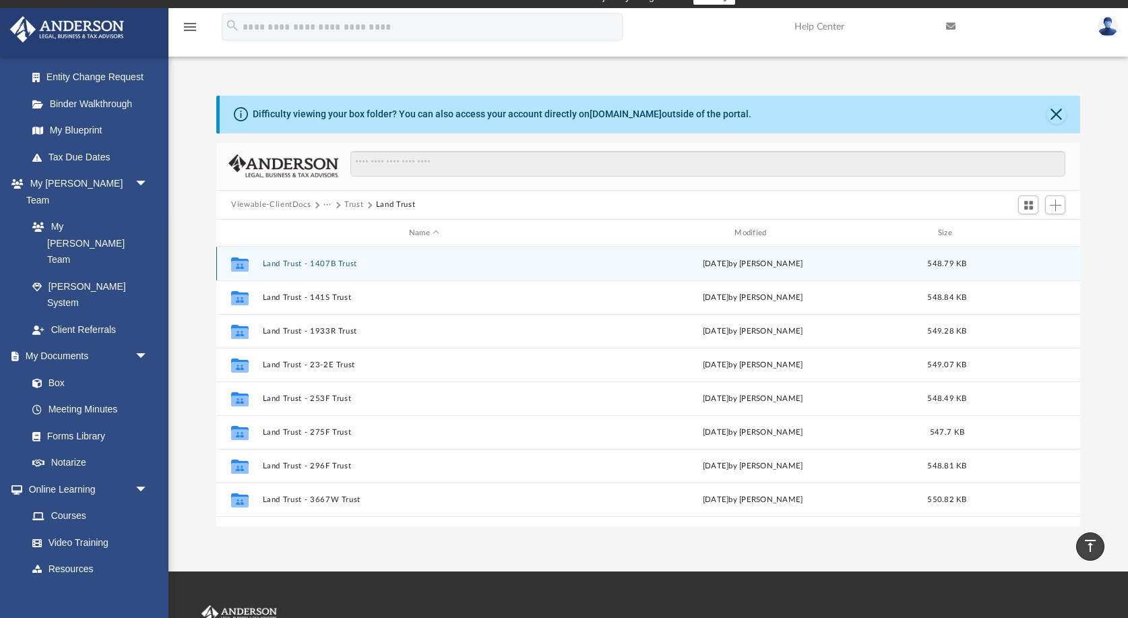
scroll to position [0, 0]
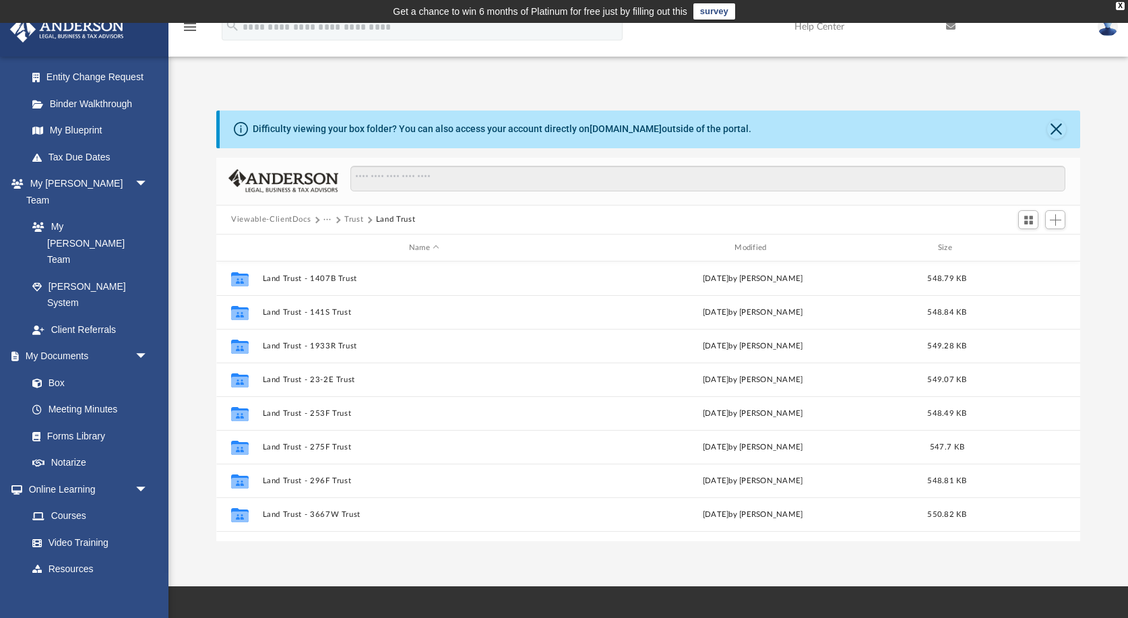
click at [353, 219] on button "Trust" at bounding box center [353, 220] width 19 height 12
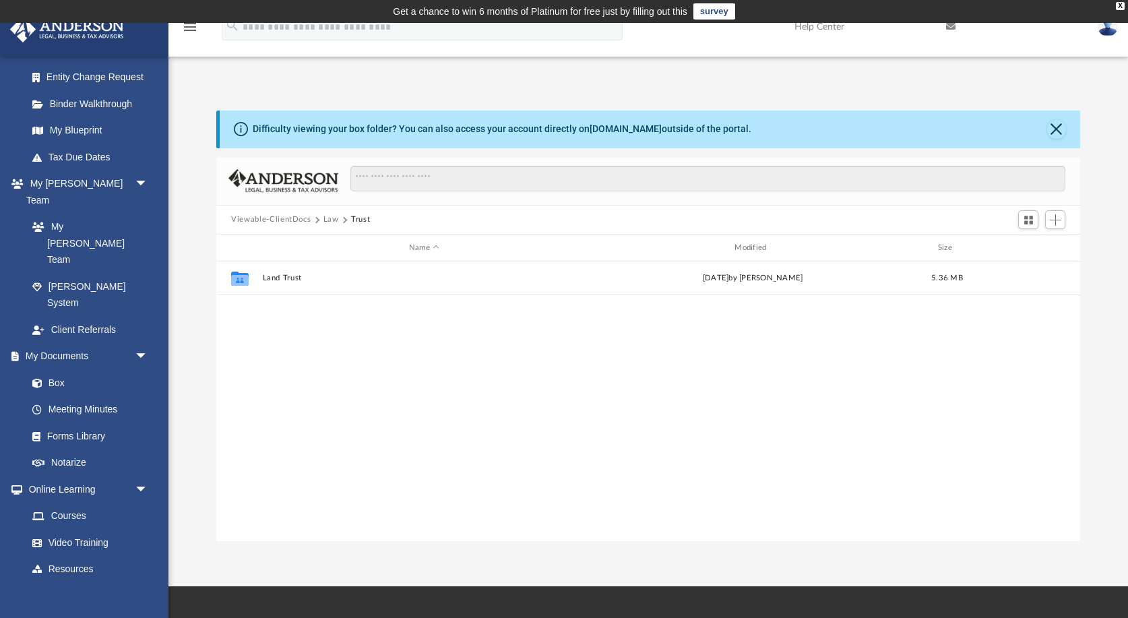
click at [332, 220] on button "Law" at bounding box center [331, 220] width 16 height 12
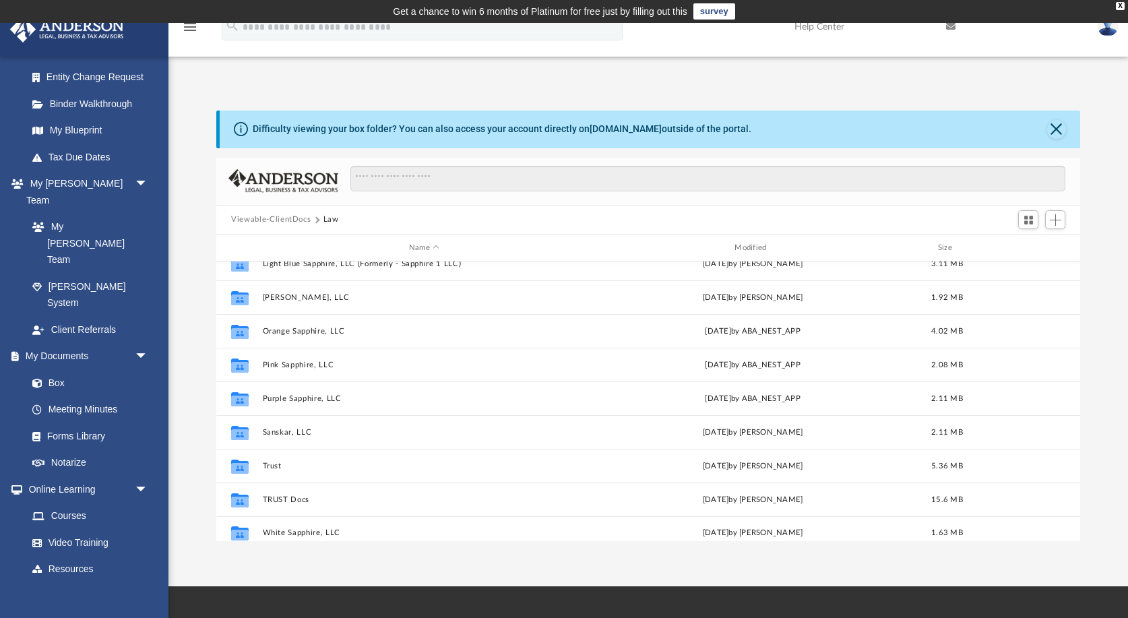
scroll to position [57, 0]
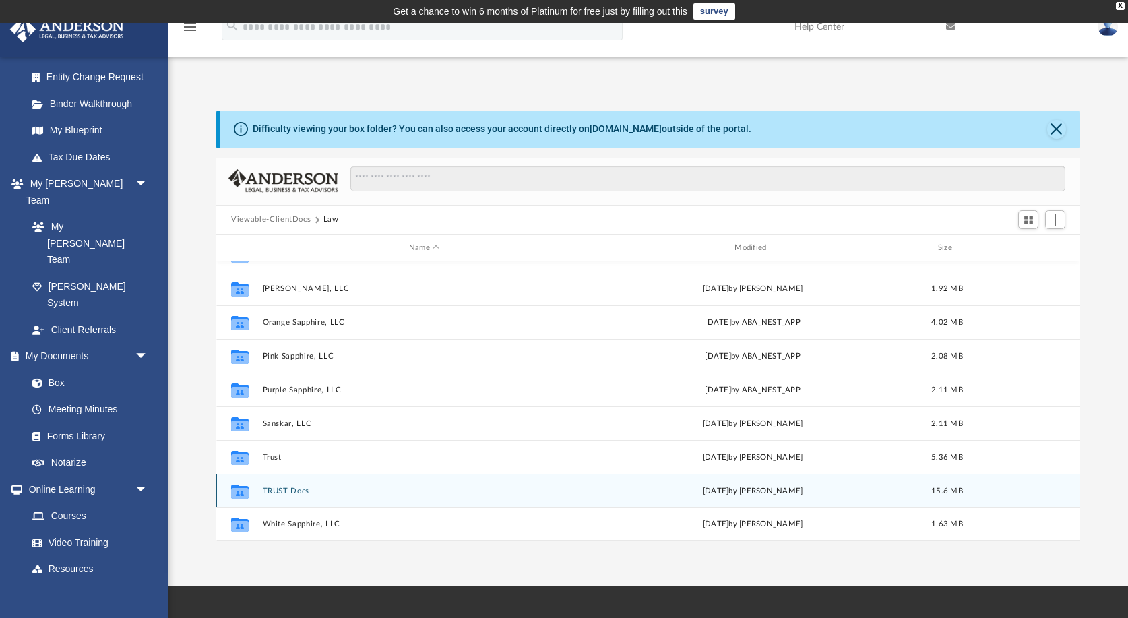
click at [303, 492] on button "TRUST Docs" at bounding box center [424, 491] width 323 height 9
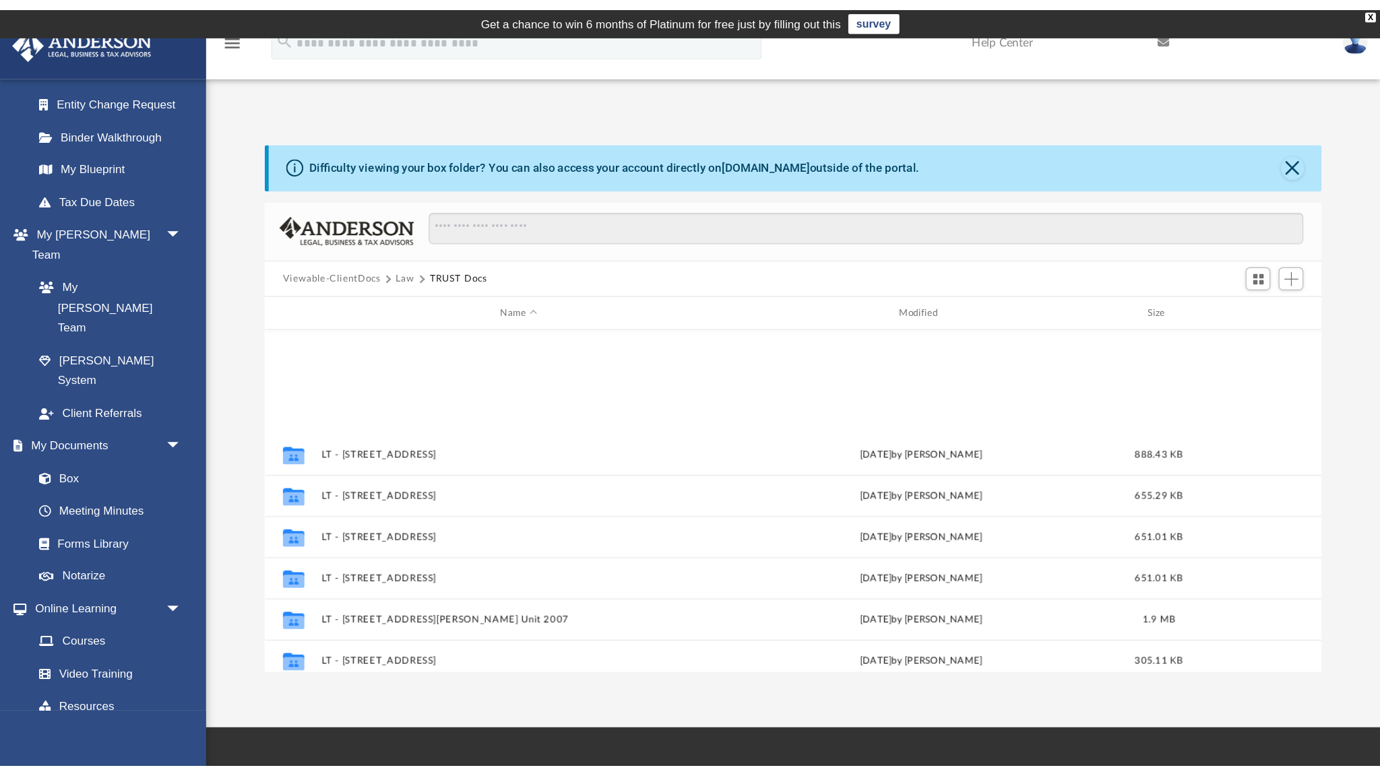
scroll to position [259, 0]
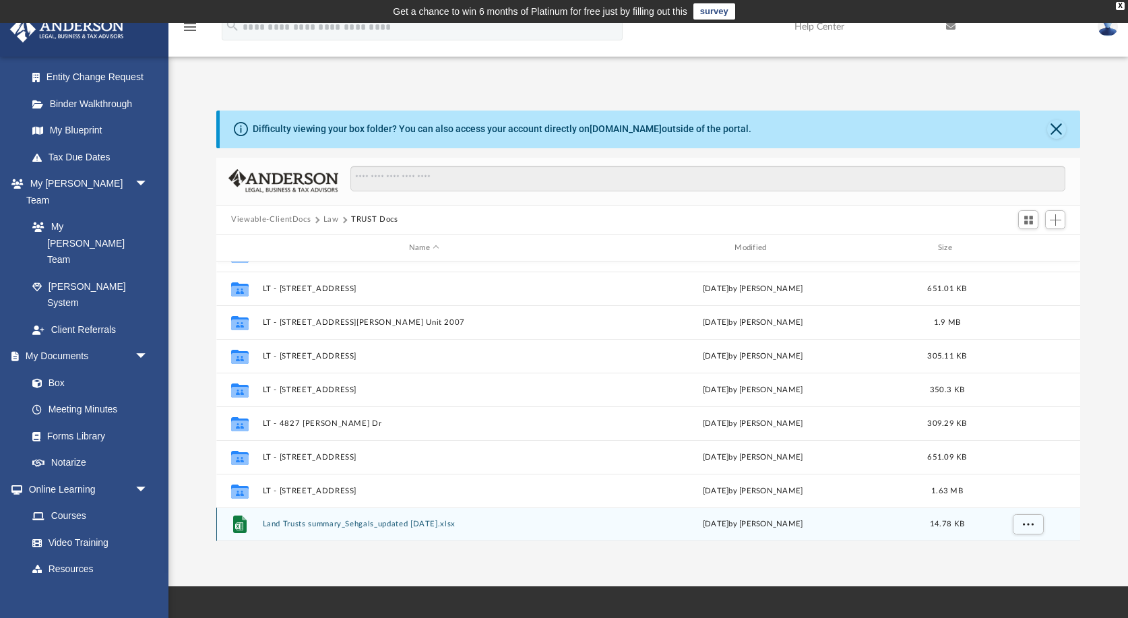
click at [356, 525] on button "Land Trusts summary_Sehgals_updated [DATE].xlsx" at bounding box center [424, 524] width 323 height 9
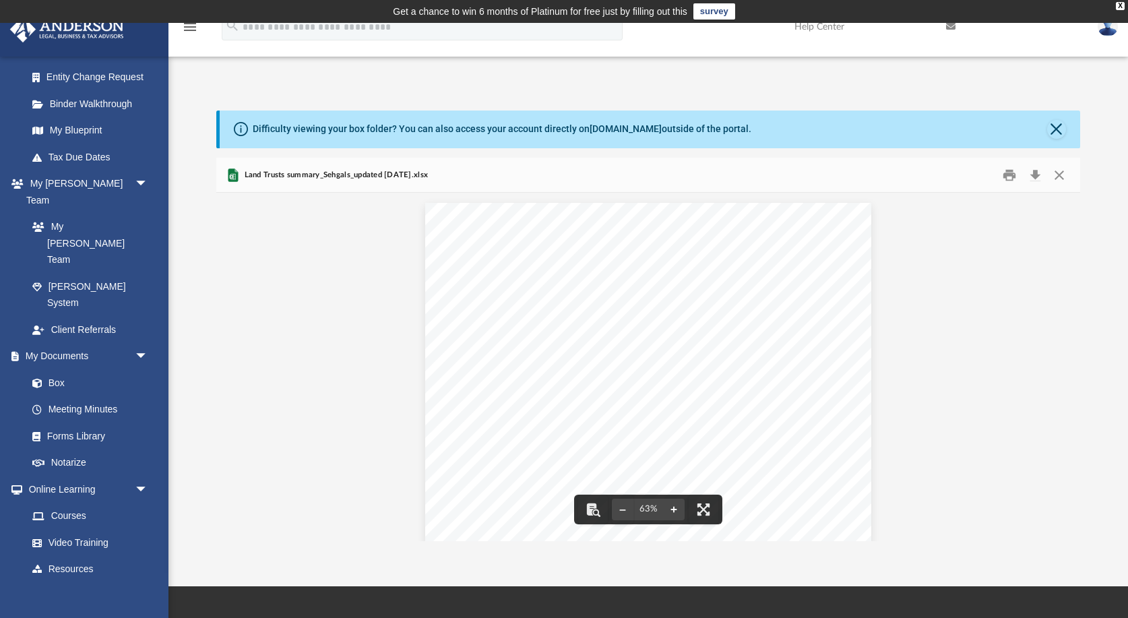
click at [677, 509] on button "File preview" at bounding box center [674, 510] width 22 height 30
click at [676, 509] on button "File preview" at bounding box center [674, 510] width 22 height 30
click at [675, 509] on button "File preview" at bounding box center [674, 510] width 22 height 30
drag, startPoint x: 675, startPoint y: 508, endPoint x: 624, endPoint y: 460, distance: 70.1
click at [675, 508] on button "File preview" at bounding box center [674, 510] width 22 height 30
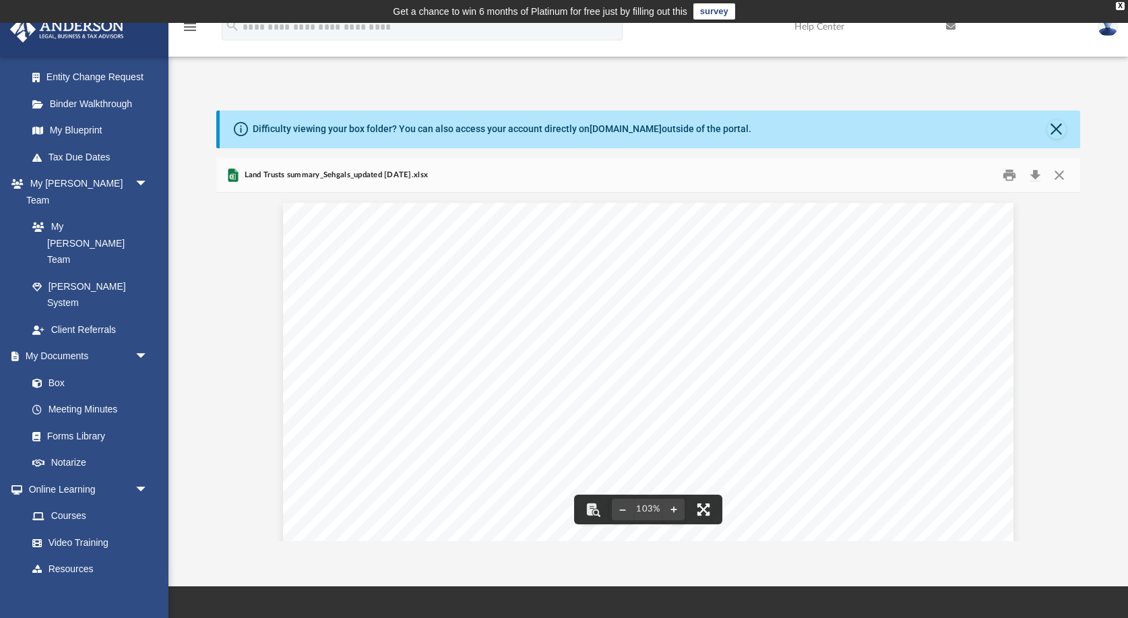
click at [705, 510] on button "File preview" at bounding box center [704, 510] width 30 height 30
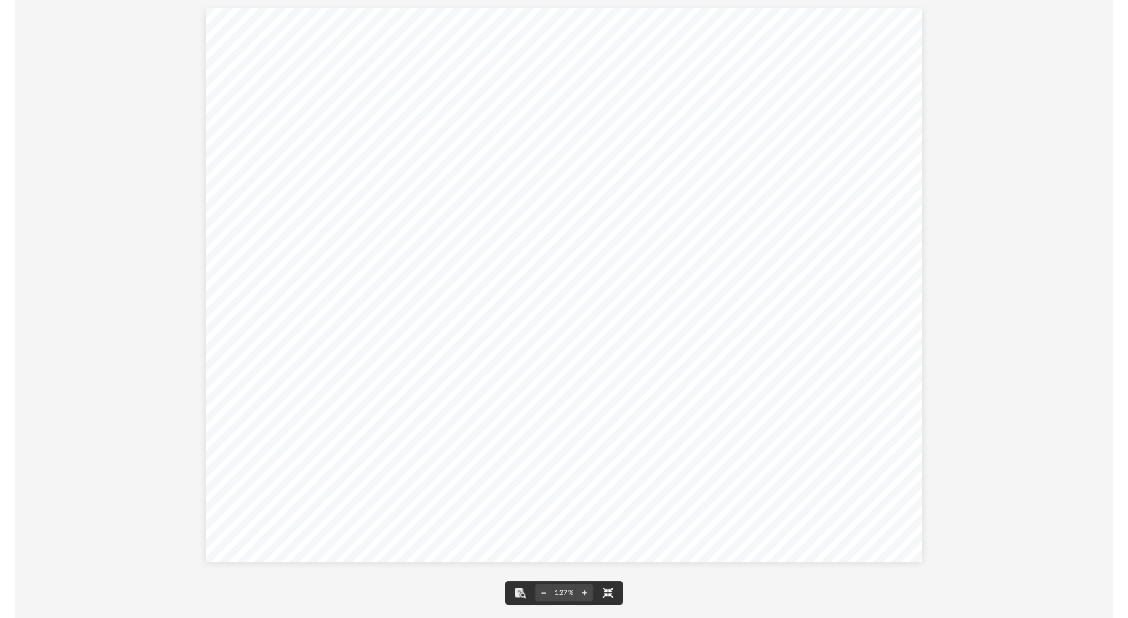
scroll to position [306, 1090]
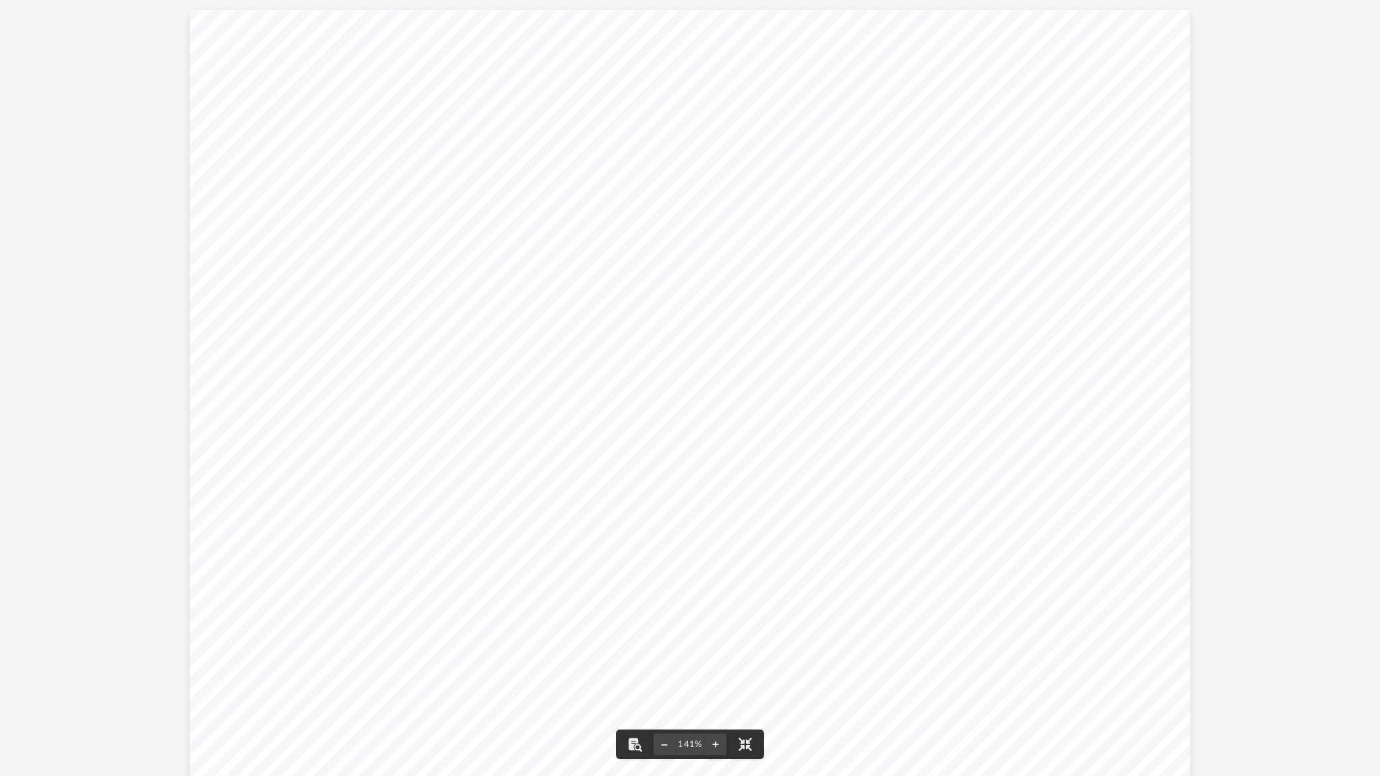
click at [844, 47] on div "Sheet1 Full Address of Property County Current Owner(s) of the property List an…" at bounding box center [690, 396] width 1000 height 773
click at [663, 617] on button "File preview" at bounding box center [665, 745] width 22 height 30
click at [664, 617] on button "File preview" at bounding box center [665, 745] width 22 height 30
click at [748, 617] on button "File preview" at bounding box center [746, 745] width 30 height 30
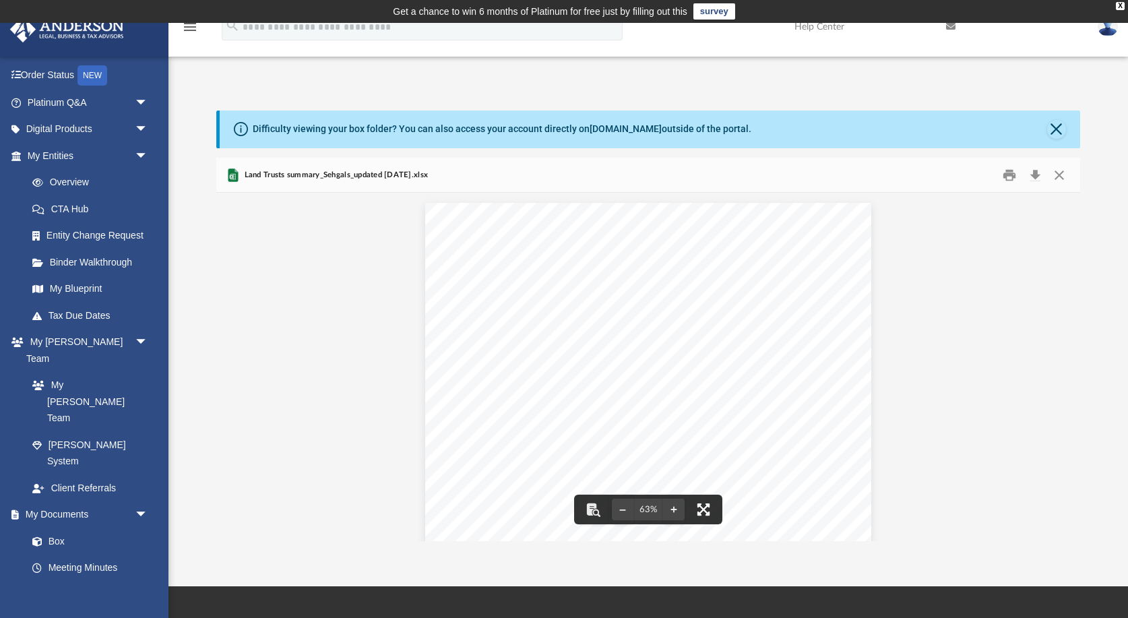
scroll to position [1, 1]
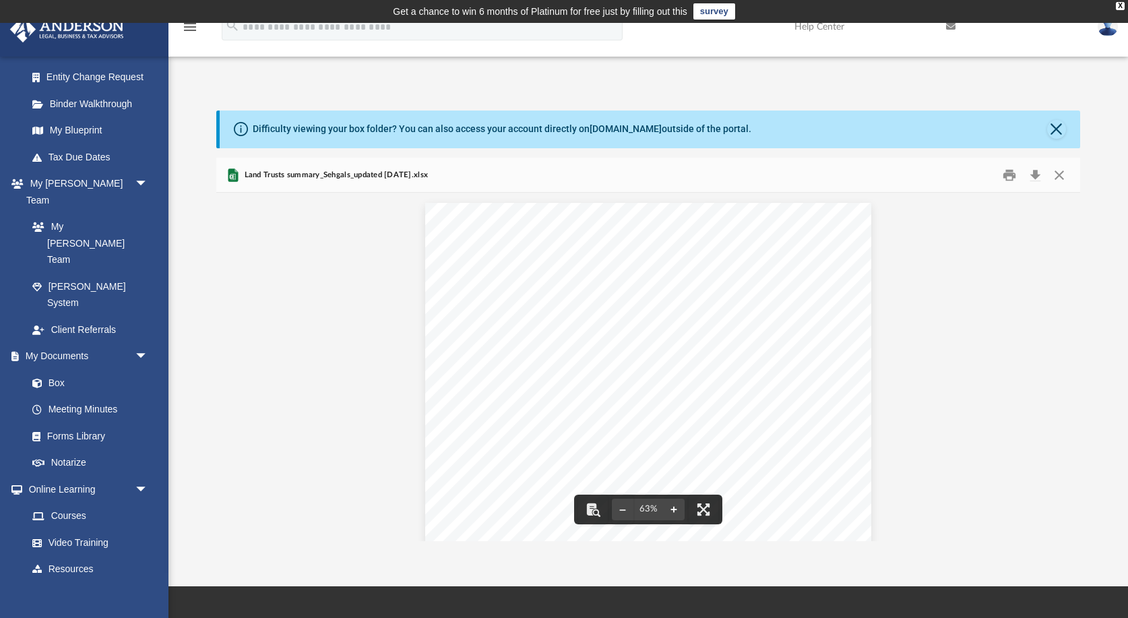
click at [675, 507] on button "File preview" at bounding box center [674, 510] width 22 height 30
click at [676, 510] on button "File preview" at bounding box center [674, 510] width 22 height 30
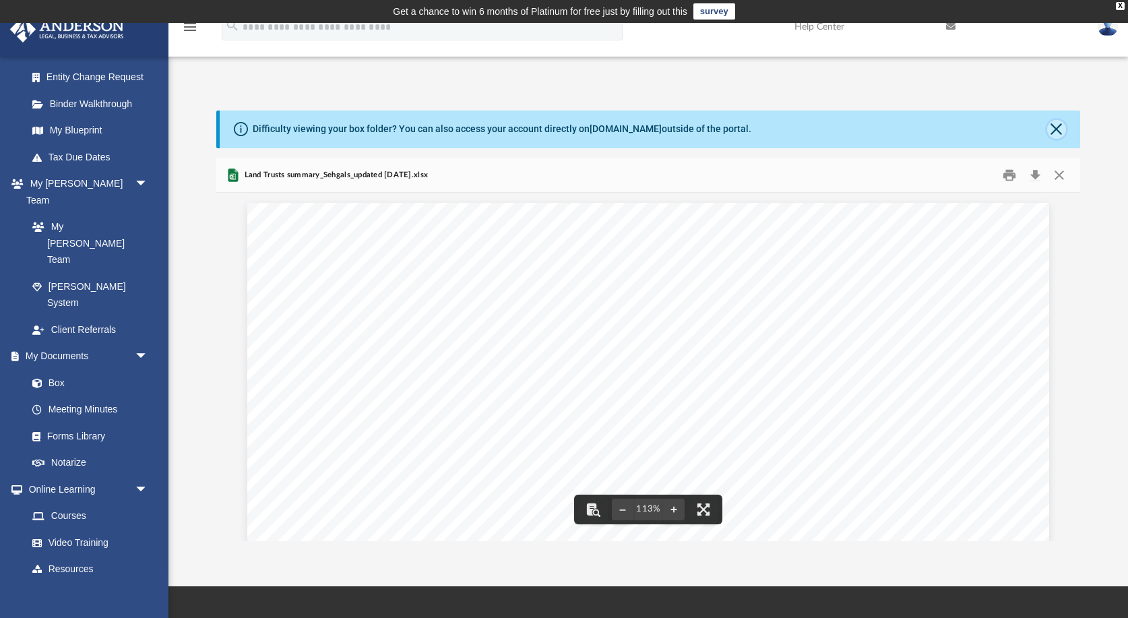
click at [1061, 132] on button "Close" at bounding box center [1056, 129] width 19 height 19
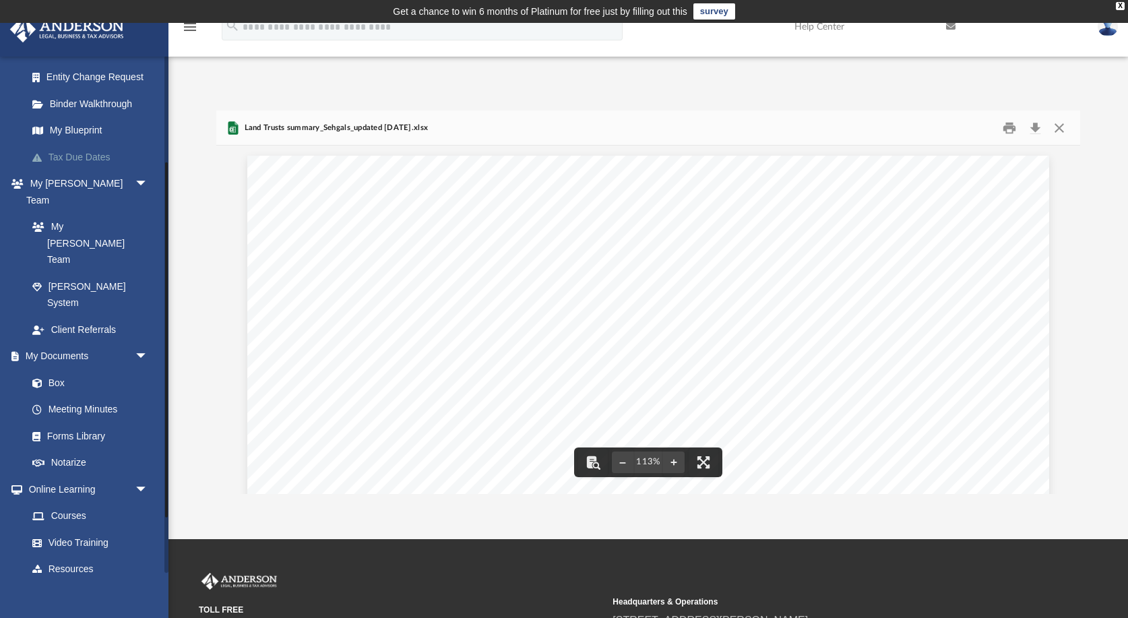
scroll to position [0, 0]
